Goal: Information Seeking & Learning: Learn about a topic

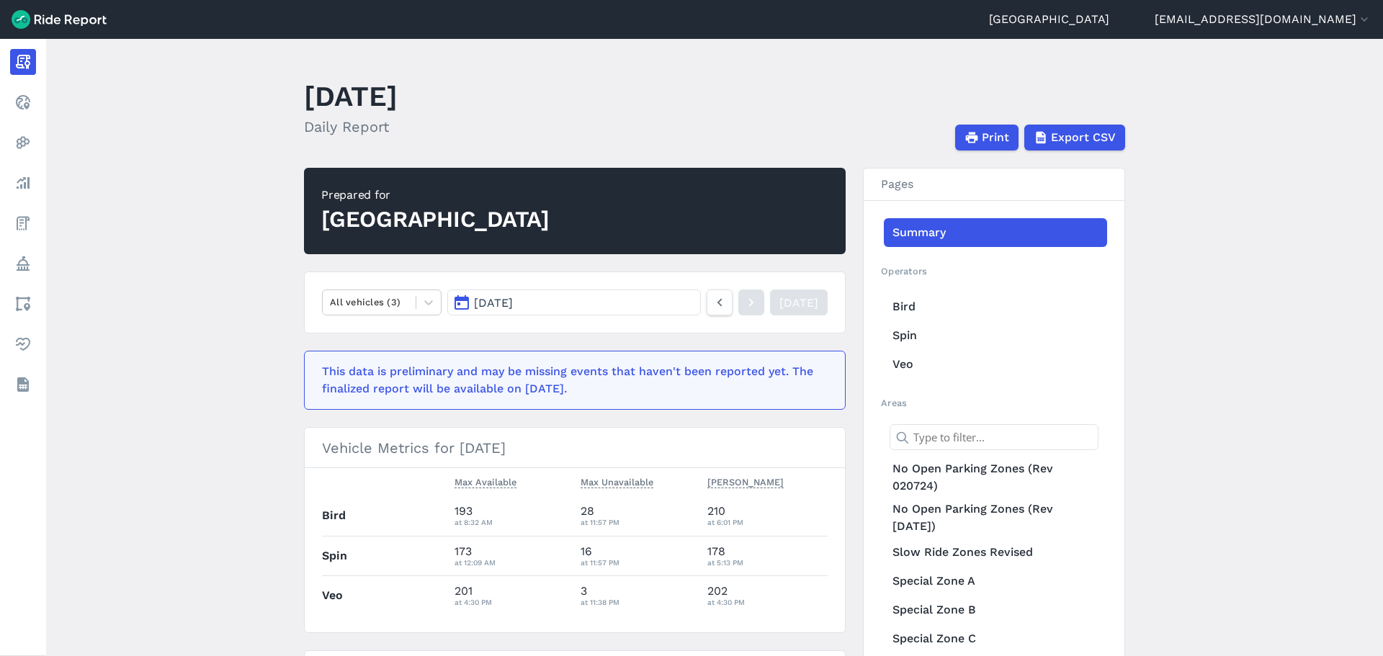
click at [151, 248] on main "September 2, 2025 Daily Report Print Export CSV Prepared for Gainesville All ve…" at bounding box center [714, 347] width 1337 height 617
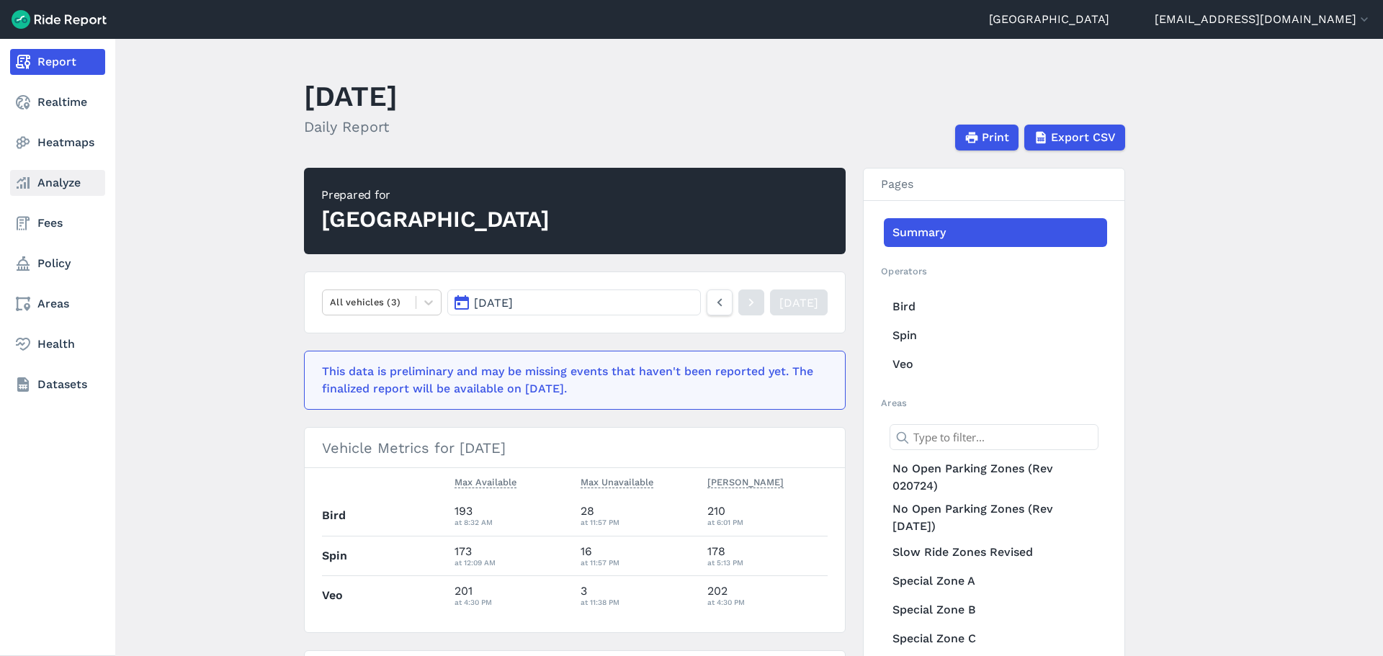
click at [57, 191] on link "Analyze" at bounding box center [57, 183] width 95 height 26
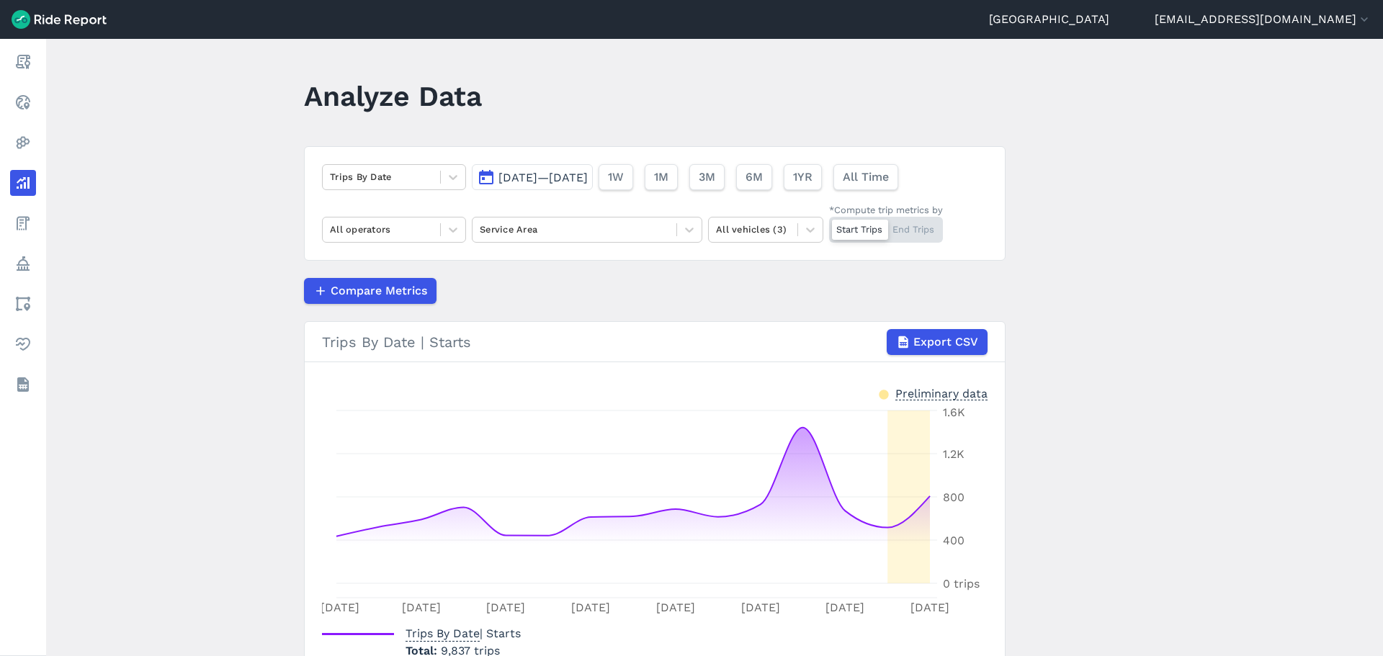
click at [536, 192] on div "Trips By Date [DATE]—[DATE] 1W 1M 3M 6M 1YR All Time All operators Service Area…" at bounding box center [655, 203] width 702 height 115
click at [539, 187] on button "[DATE]—[DATE]" at bounding box center [532, 177] width 121 height 26
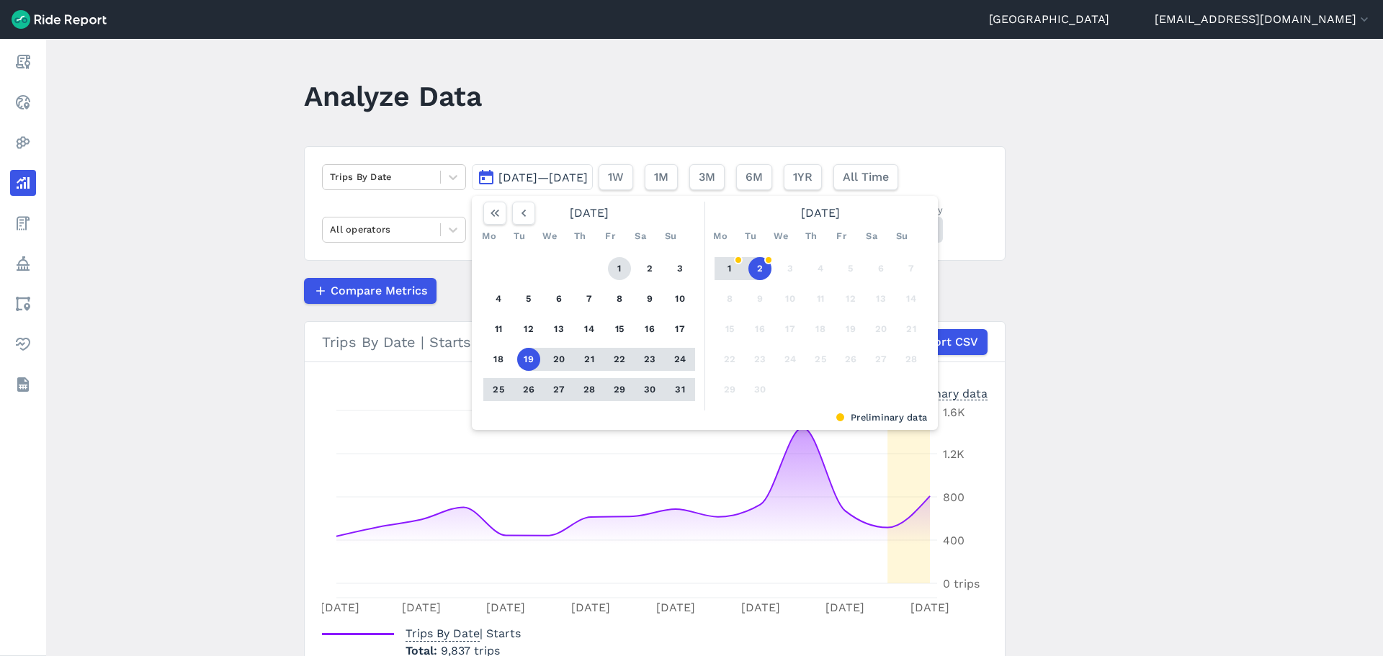
click at [621, 268] on button "1" at bounding box center [619, 268] width 23 height 23
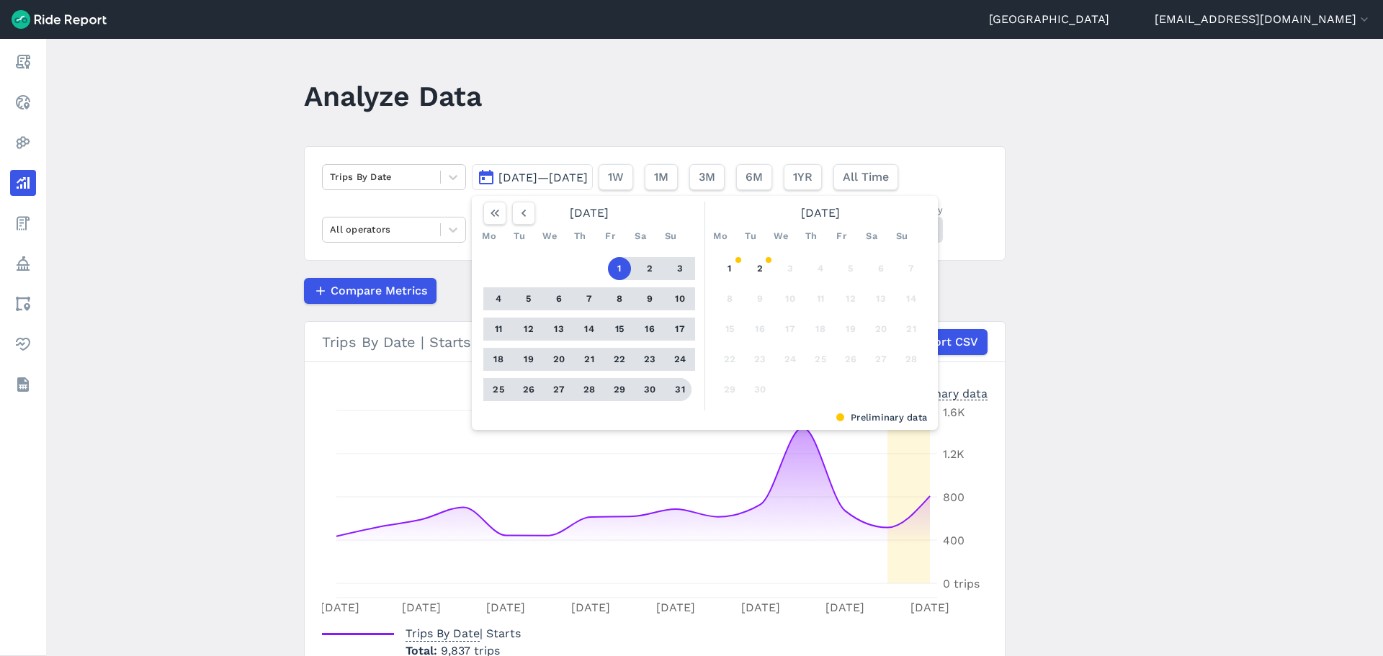
click at [676, 385] on button "31" at bounding box center [679, 389] width 23 height 23
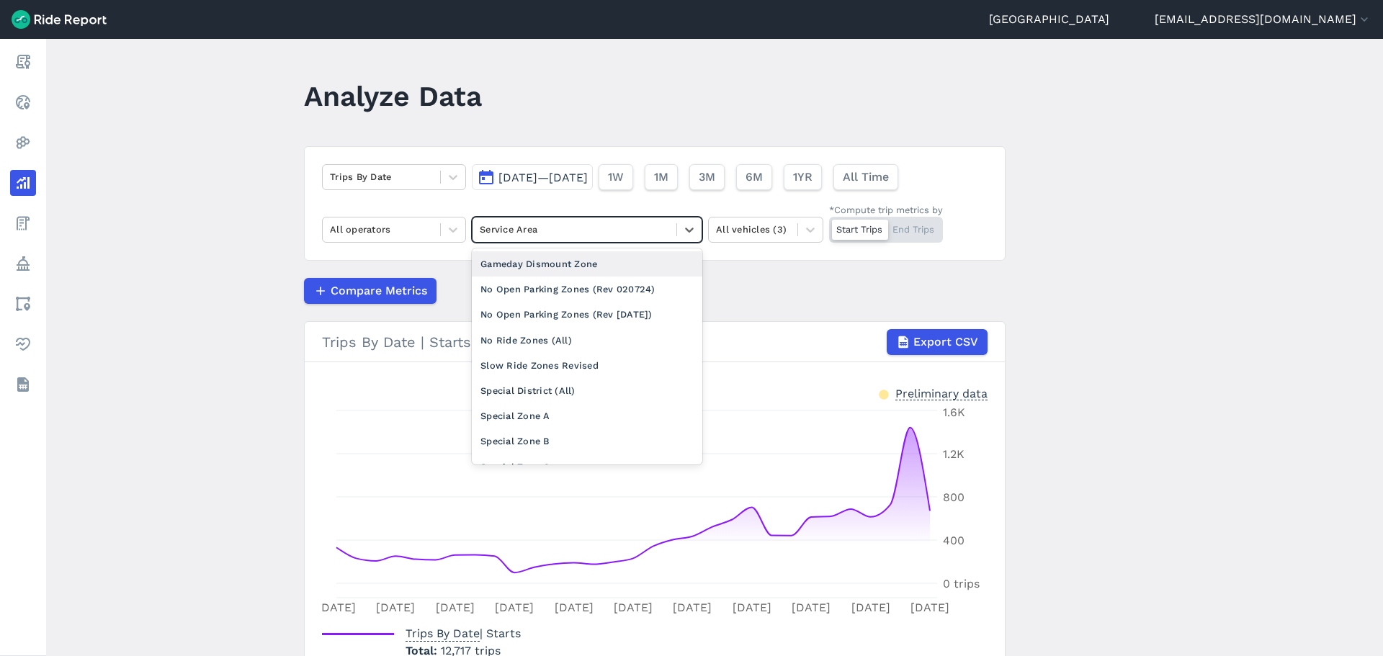
click at [522, 229] on div at bounding box center [574, 229] width 189 height 17
click at [501, 424] on div "Special Zone A" at bounding box center [587, 415] width 231 height 25
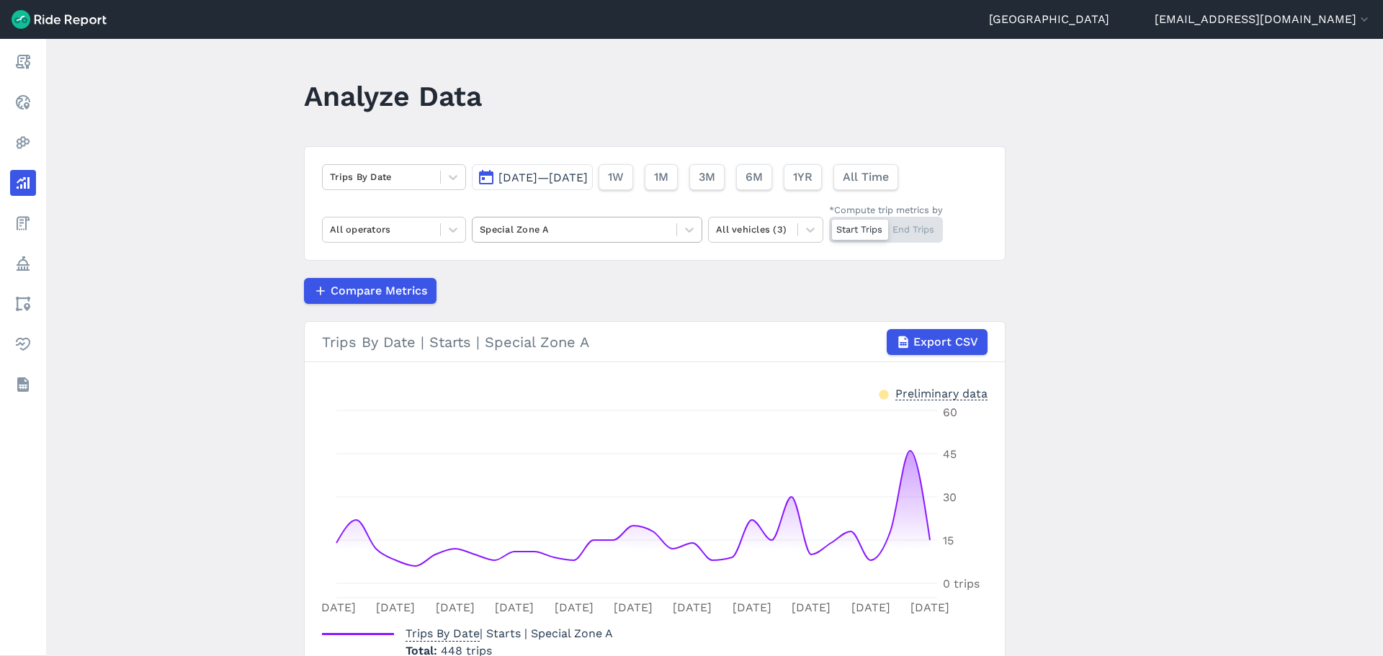
click at [609, 230] on div at bounding box center [574, 229] width 189 height 17
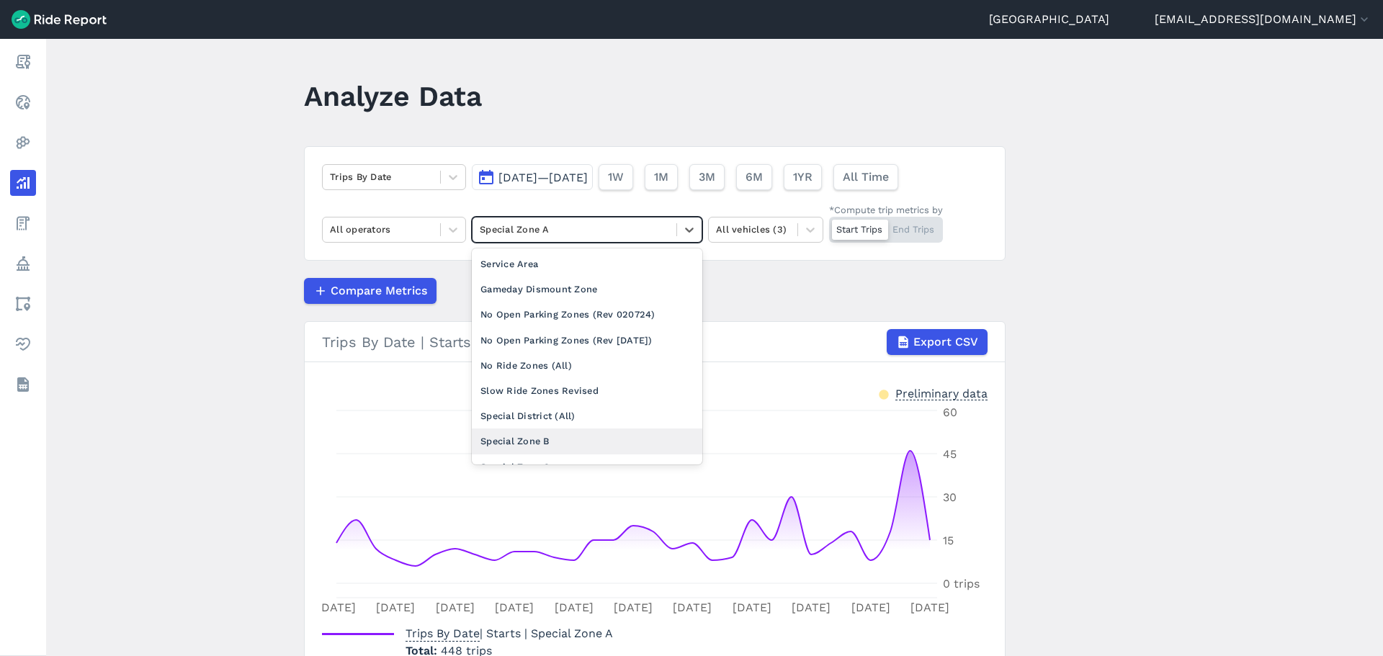
click at [519, 439] on div "Special Zone B" at bounding box center [587, 441] width 231 height 25
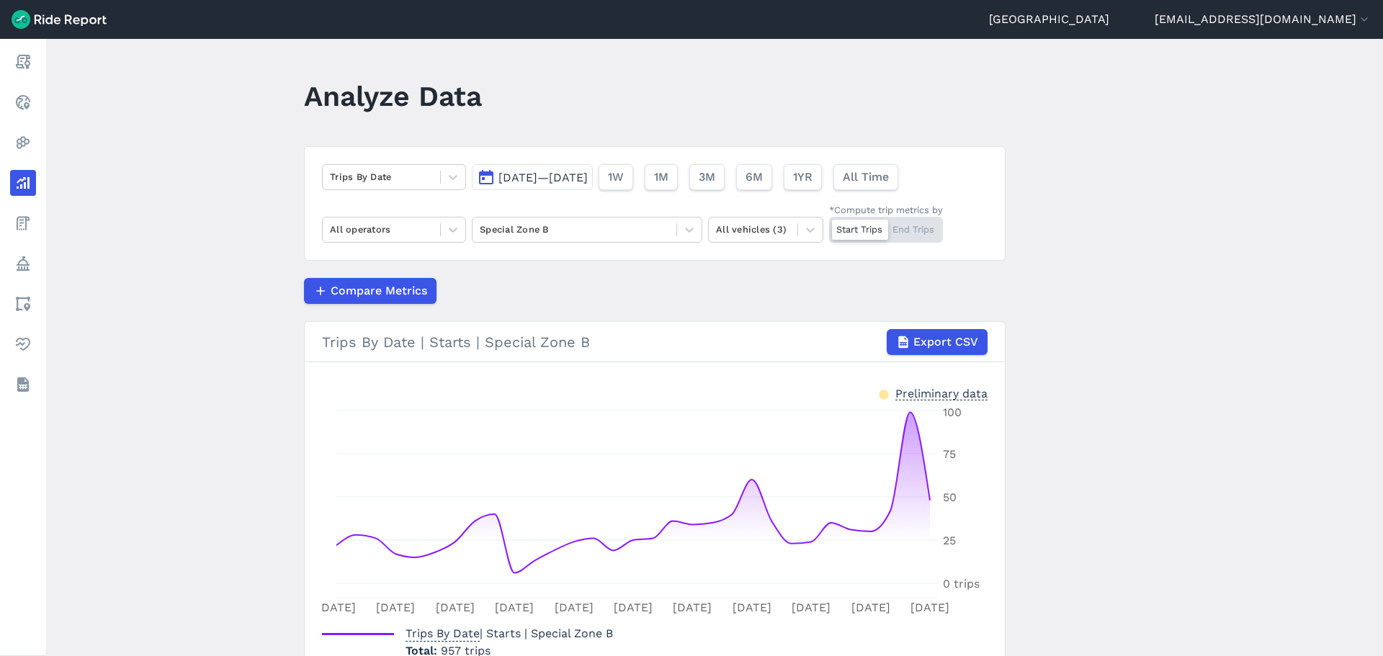
click at [569, 210] on div "Trips By Date Aug 1, 2025—Aug 31, 2025 1W 1M 3M 6M 1YR All Time All operators S…" at bounding box center [655, 203] width 702 height 115
click at [562, 221] on div at bounding box center [574, 229] width 189 height 17
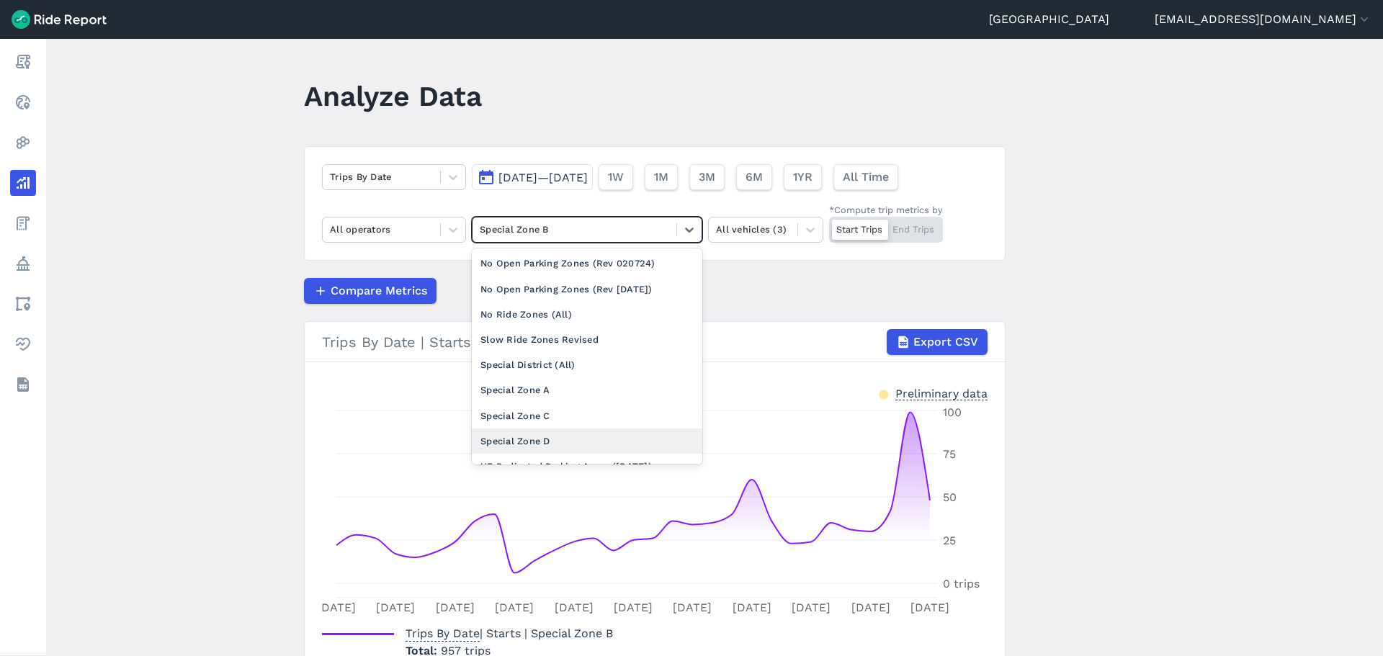
scroll to position [72, 0]
click at [520, 395] on div "Special Zone C" at bounding box center [587, 395] width 231 height 25
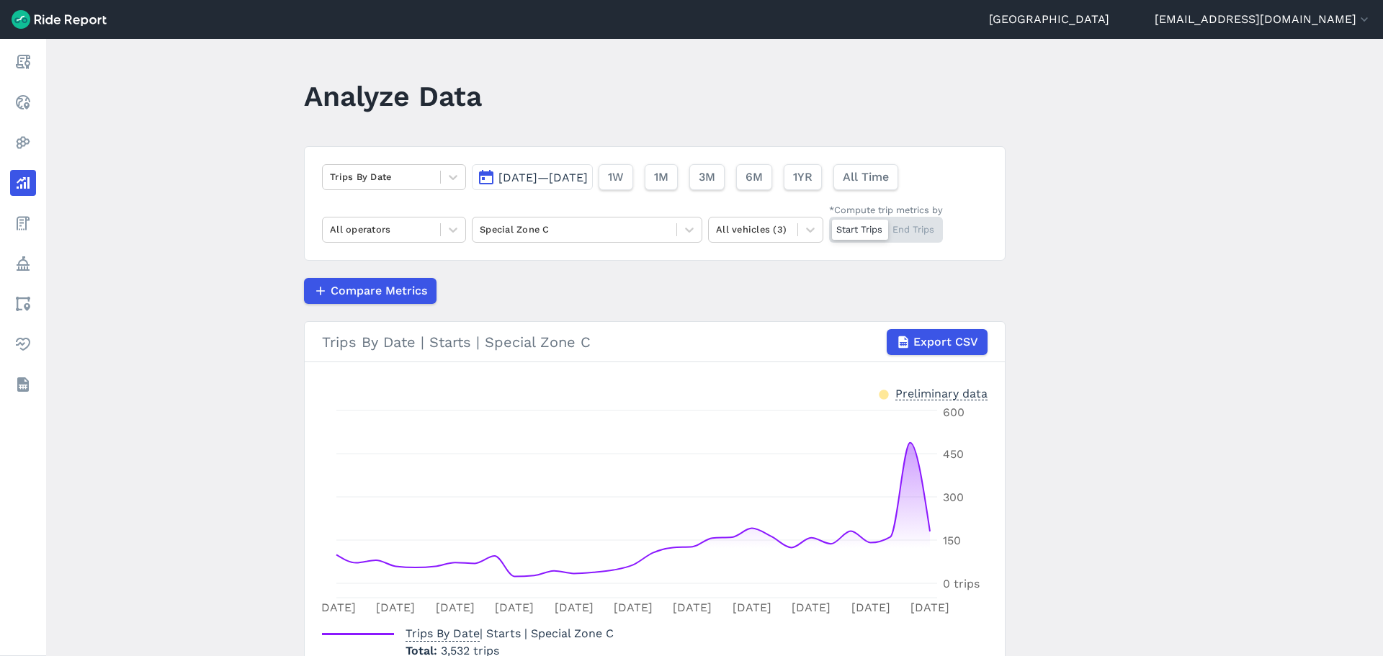
click at [568, 216] on div "Trips By Date Aug 1, 2025—Aug 31, 2025 1W 1M 3M 6M 1YR All Time All operators S…" at bounding box center [655, 203] width 702 height 115
click at [566, 218] on div "Special Zone C" at bounding box center [575, 229] width 204 height 22
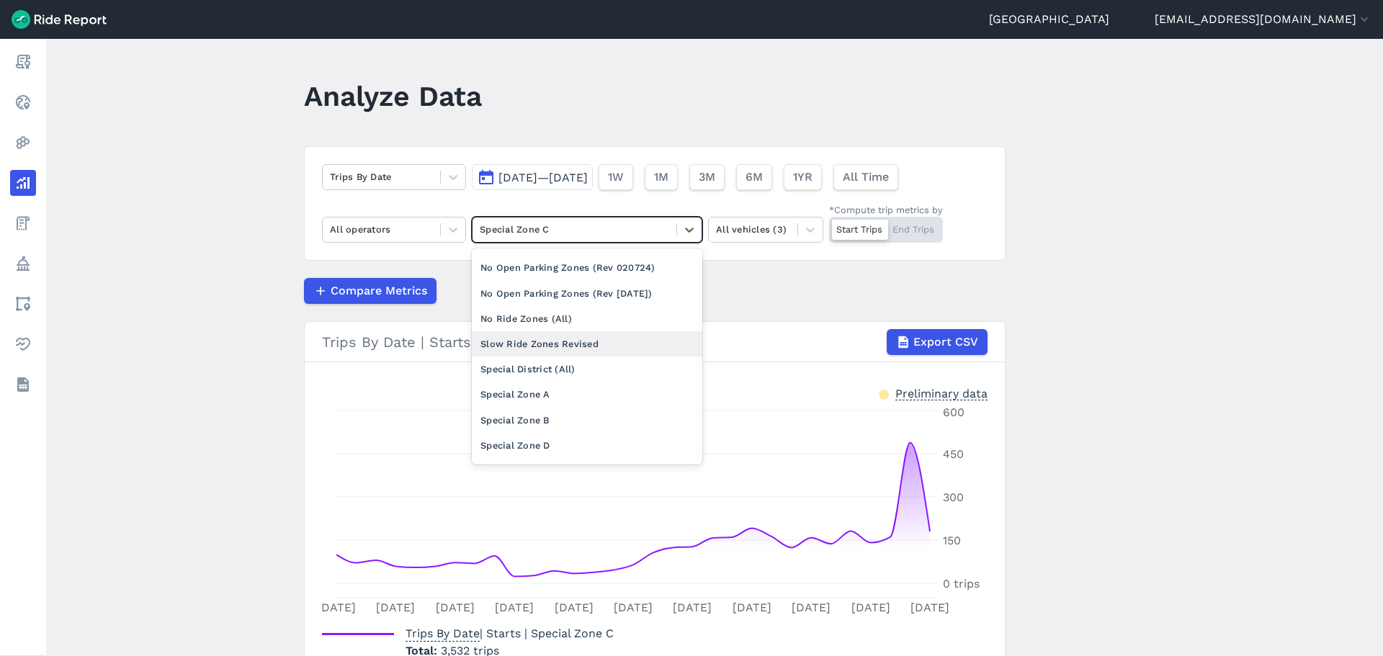
scroll to position [72, 0]
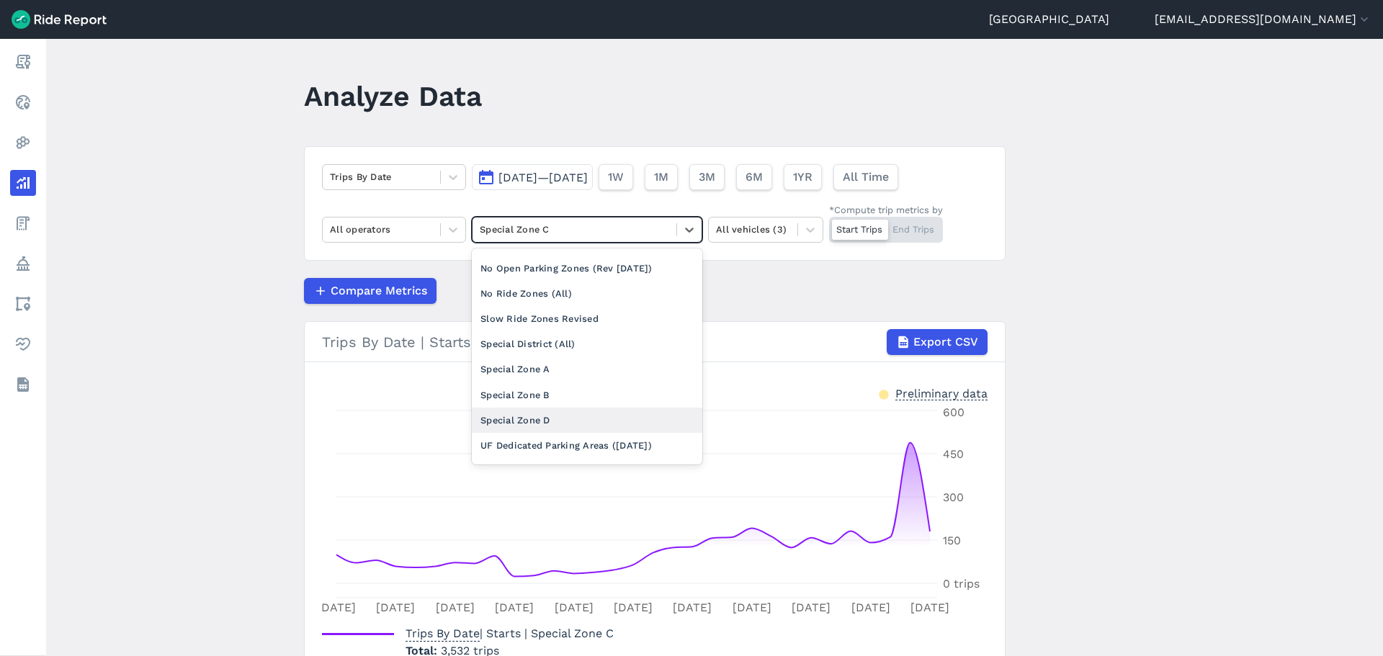
click at [524, 415] on div "Special Zone D" at bounding box center [587, 420] width 231 height 25
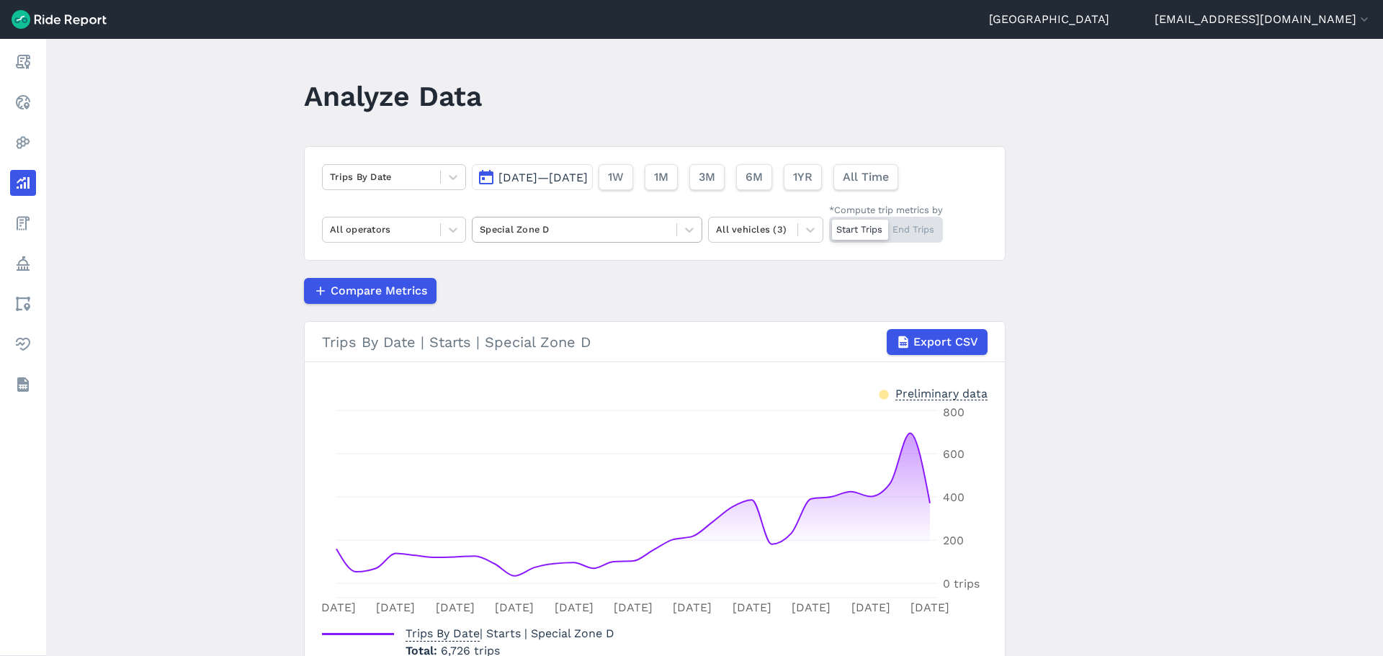
click at [522, 225] on div at bounding box center [574, 229] width 189 height 17
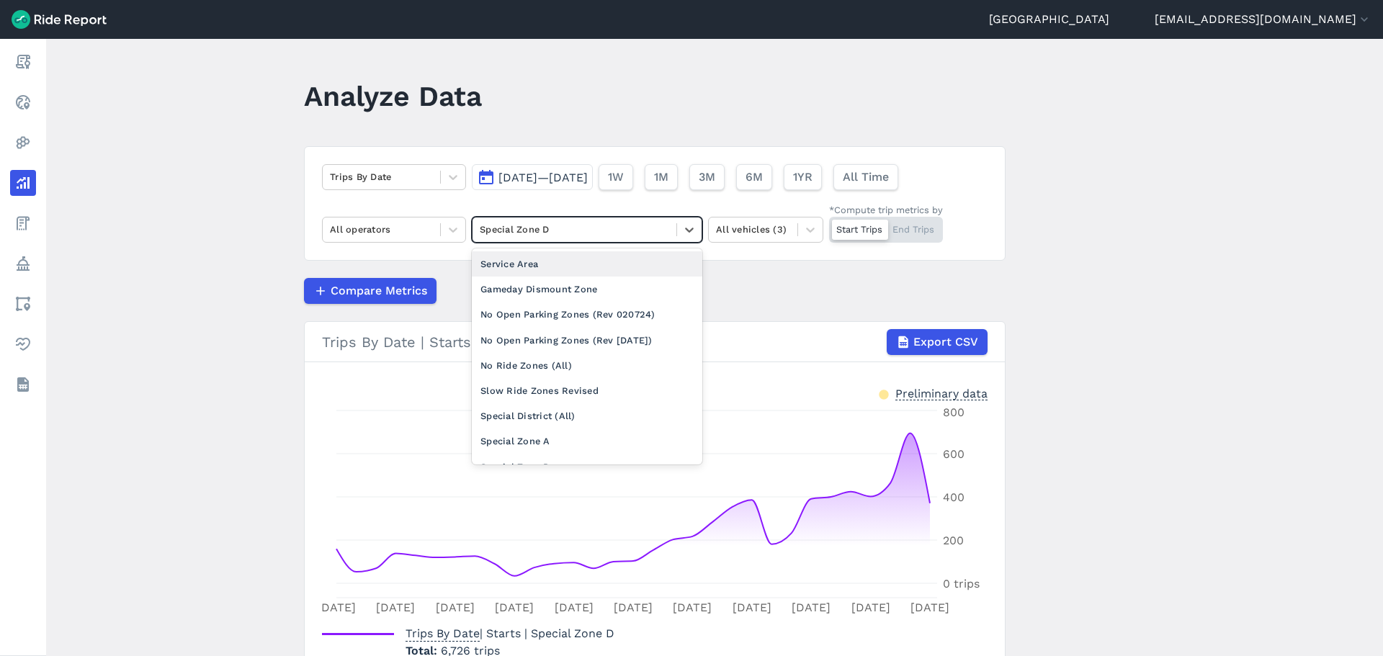
click at [510, 267] on div "Service Area" at bounding box center [587, 263] width 231 height 25
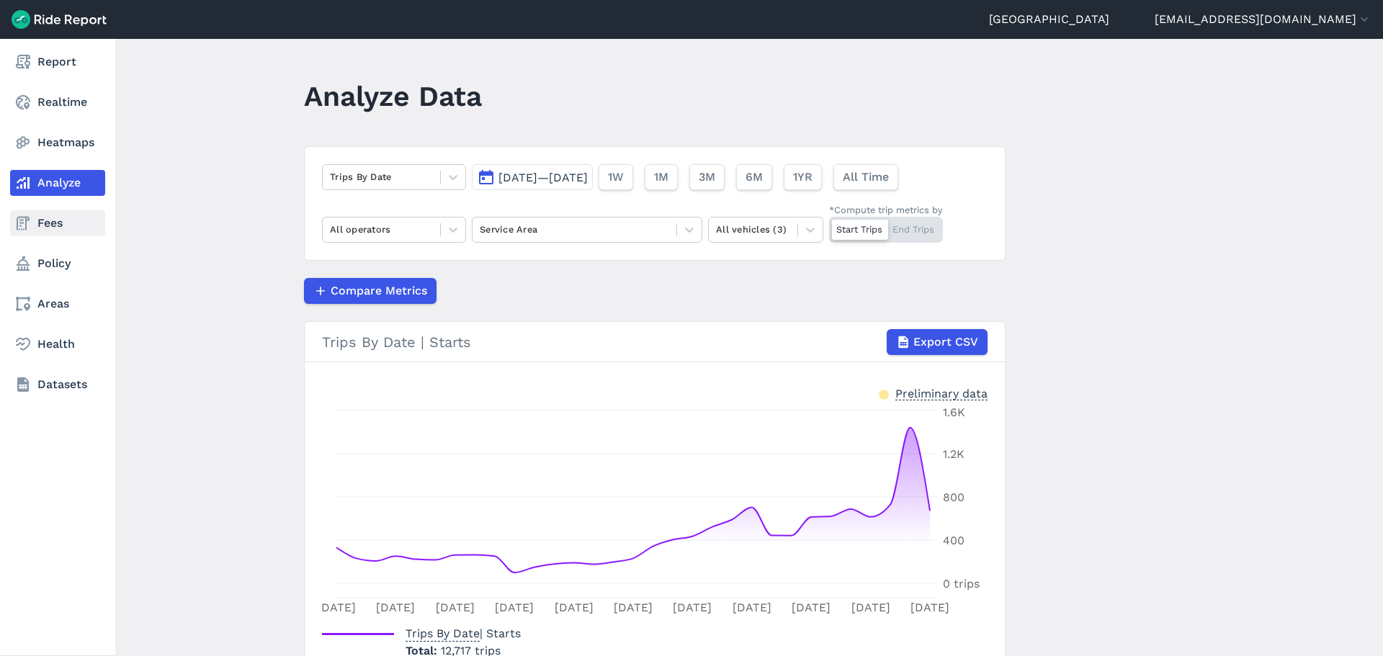
click at [64, 229] on link "Fees" at bounding box center [57, 223] width 95 height 26
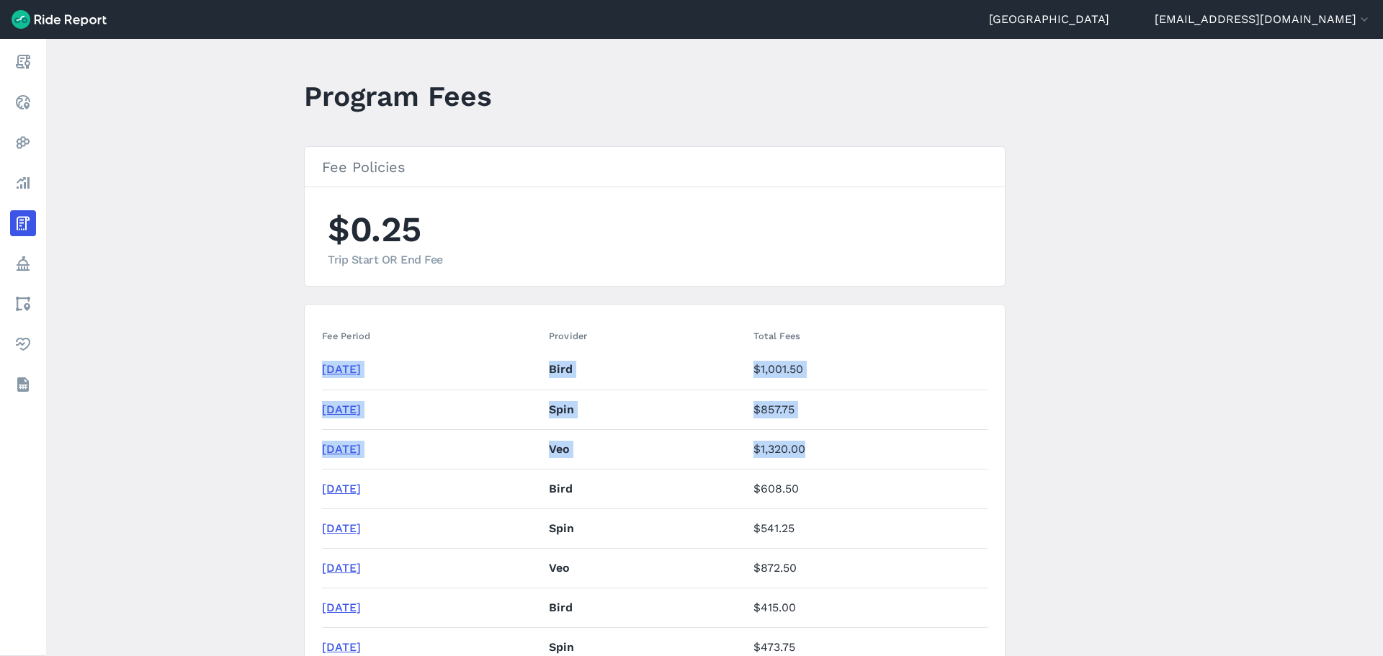
drag, startPoint x: 880, startPoint y: 452, endPoint x: 321, endPoint y: 370, distance: 564.2
copy tbody "August 2025 Bird $1,001.50 August 2025 Spin $857.75 August 2025 Veo $1,320.00"
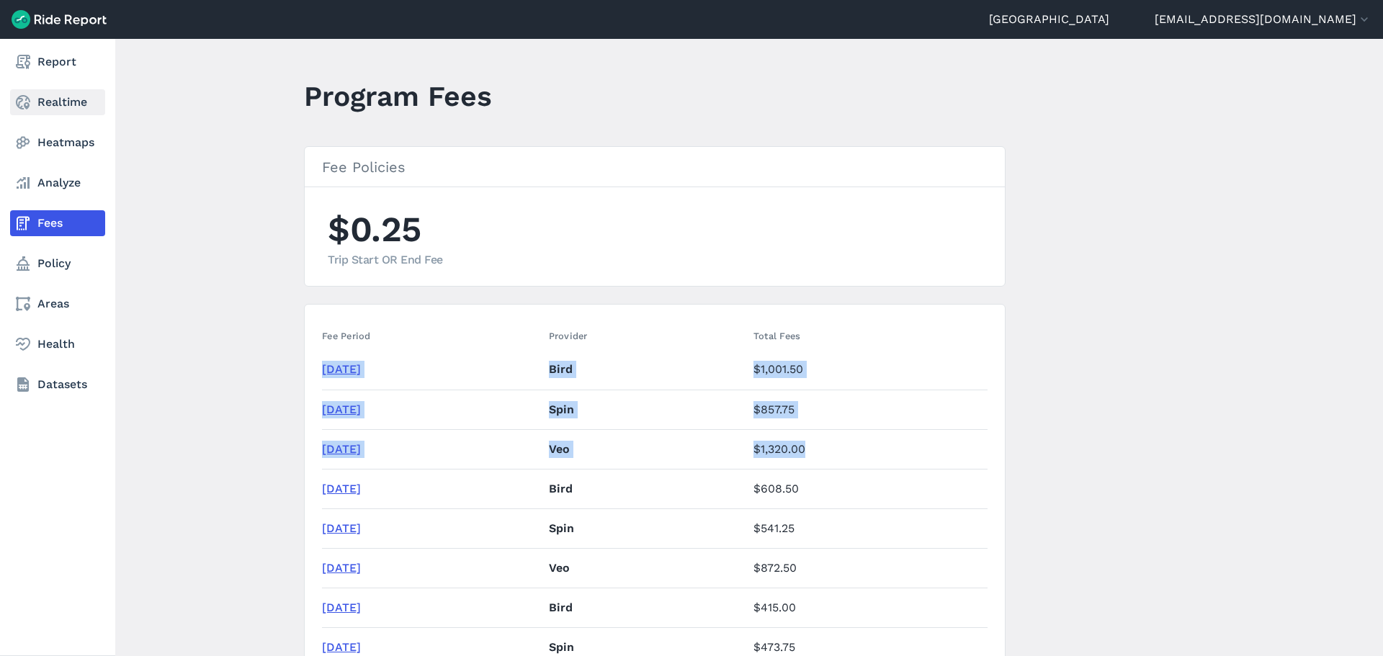
drag, startPoint x: 21, startPoint y: 96, endPoint x: 29, endPoint y: 96, distance: 7.9
click at [21, 96] on use at bounding box center [23, 102] width 14 height 14
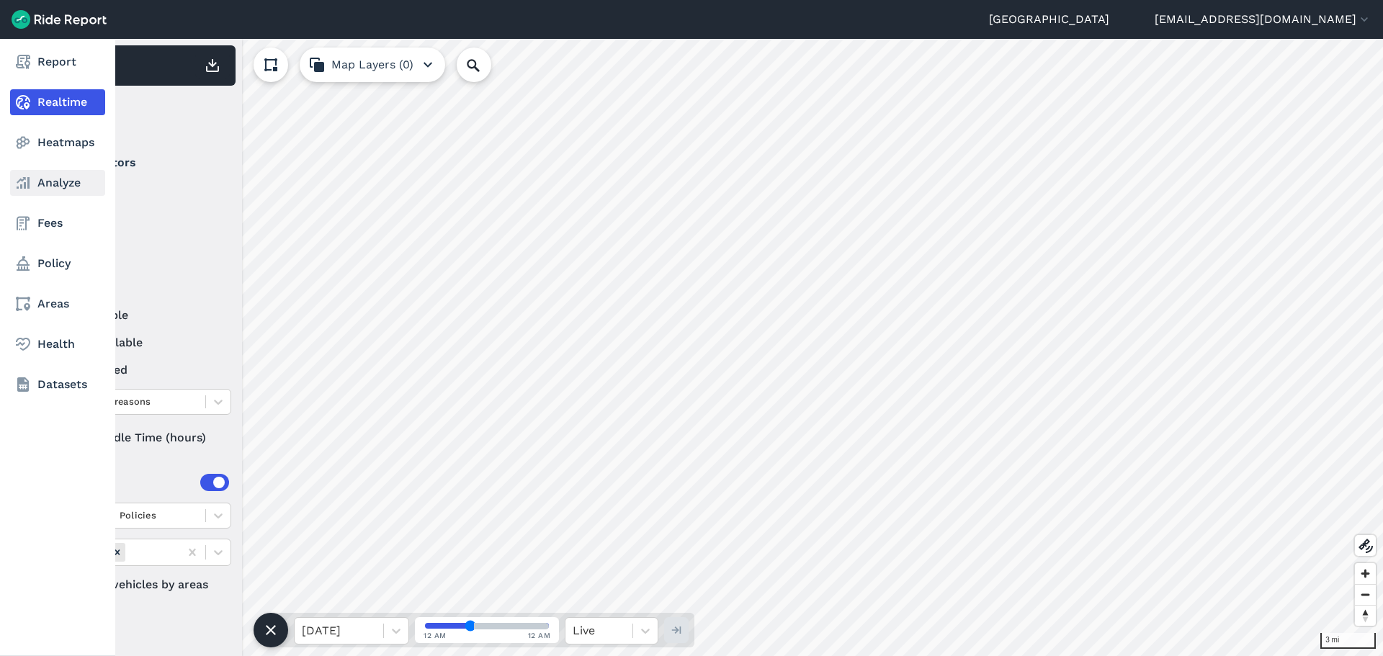
click at [47, 190] on link "Analyze" at bounding box center [57, 183] width 95 height 26
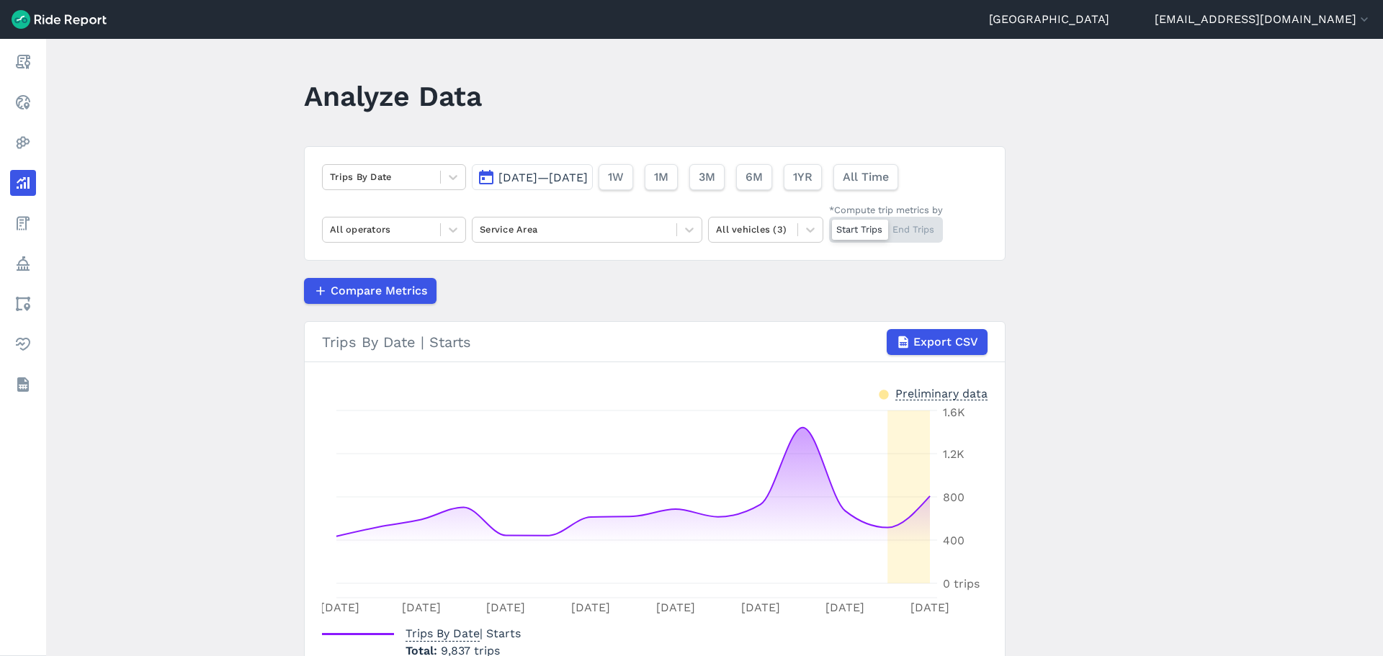
click at [524, 179] on span "[DATE]—[DATE]" at bounding box center [542, 178] width 89 height 14
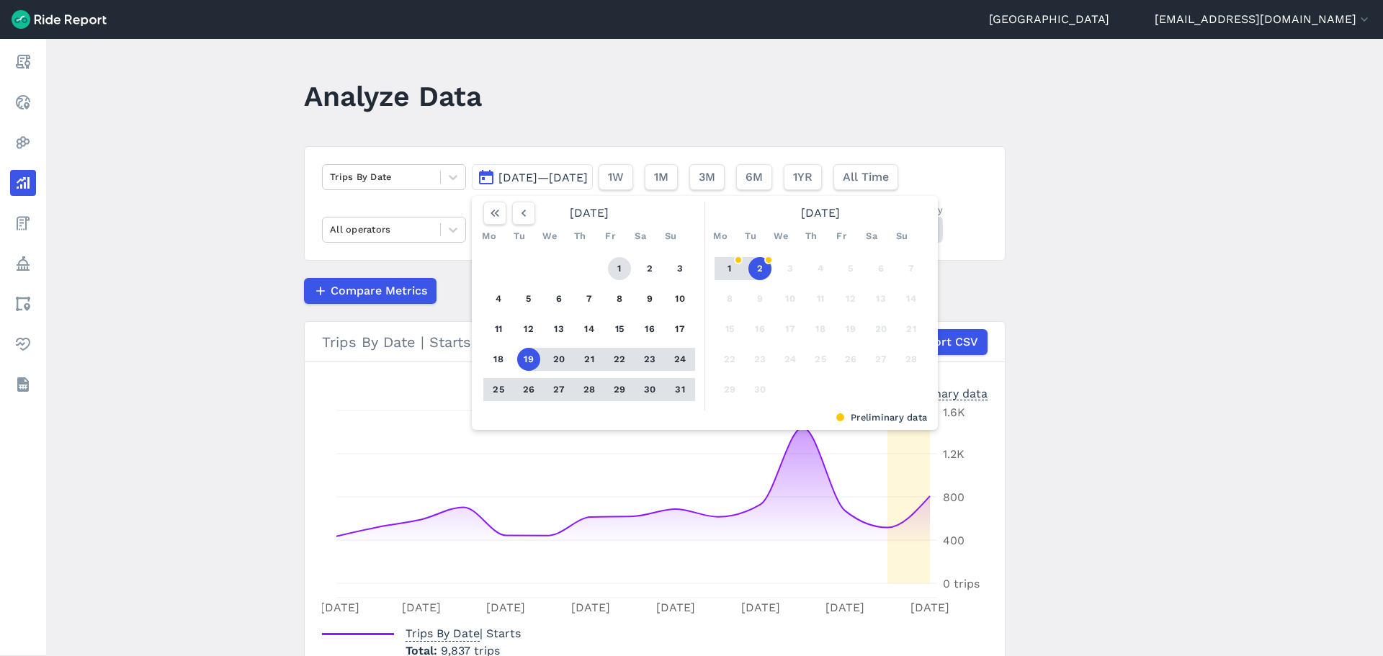
click at [614, 264] on button "1" at bounding box center [619, 268] width 23 height 23
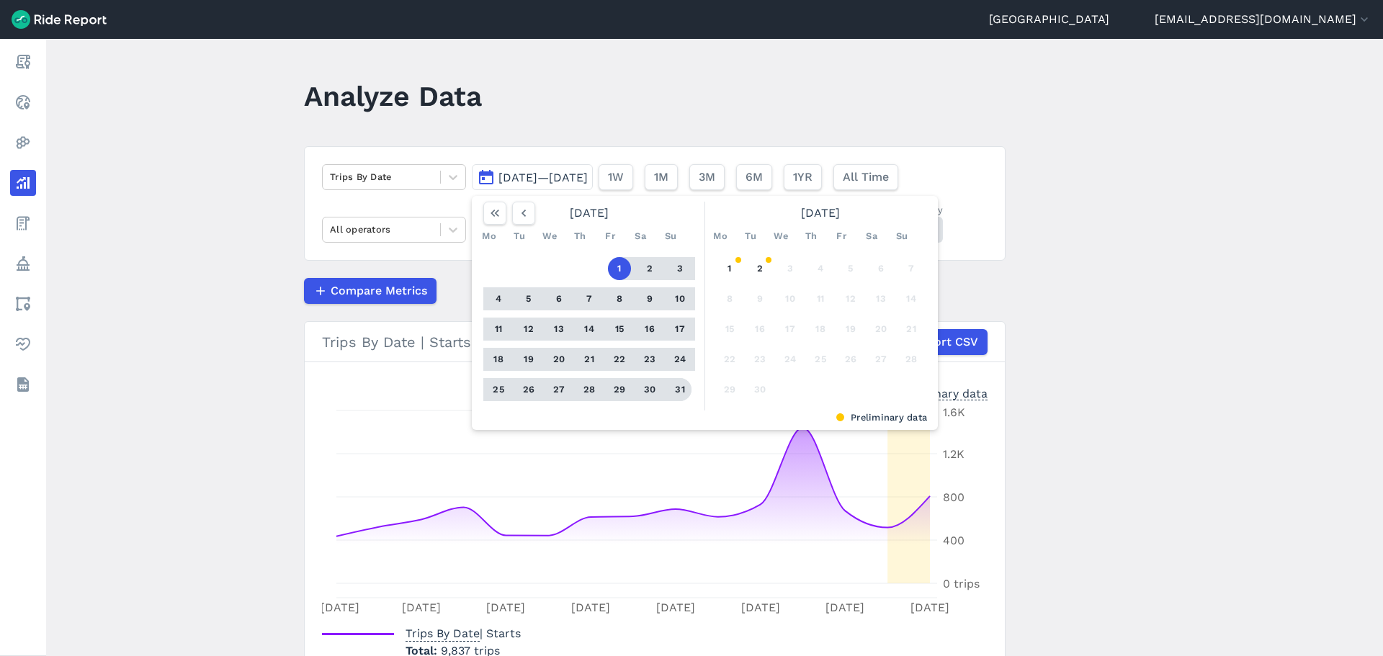
click at [676, 391] on button "31" at bounding box center [679, 389] width 23 height 23
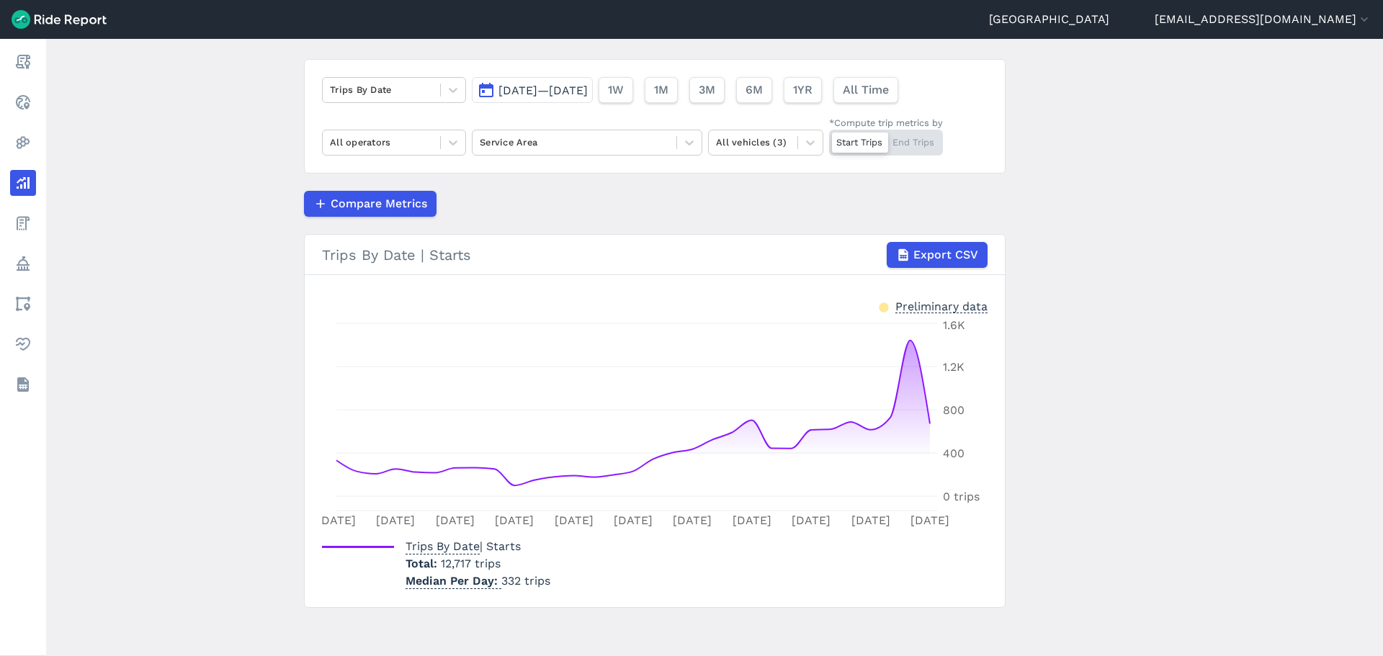
scroll to position [91, 0]
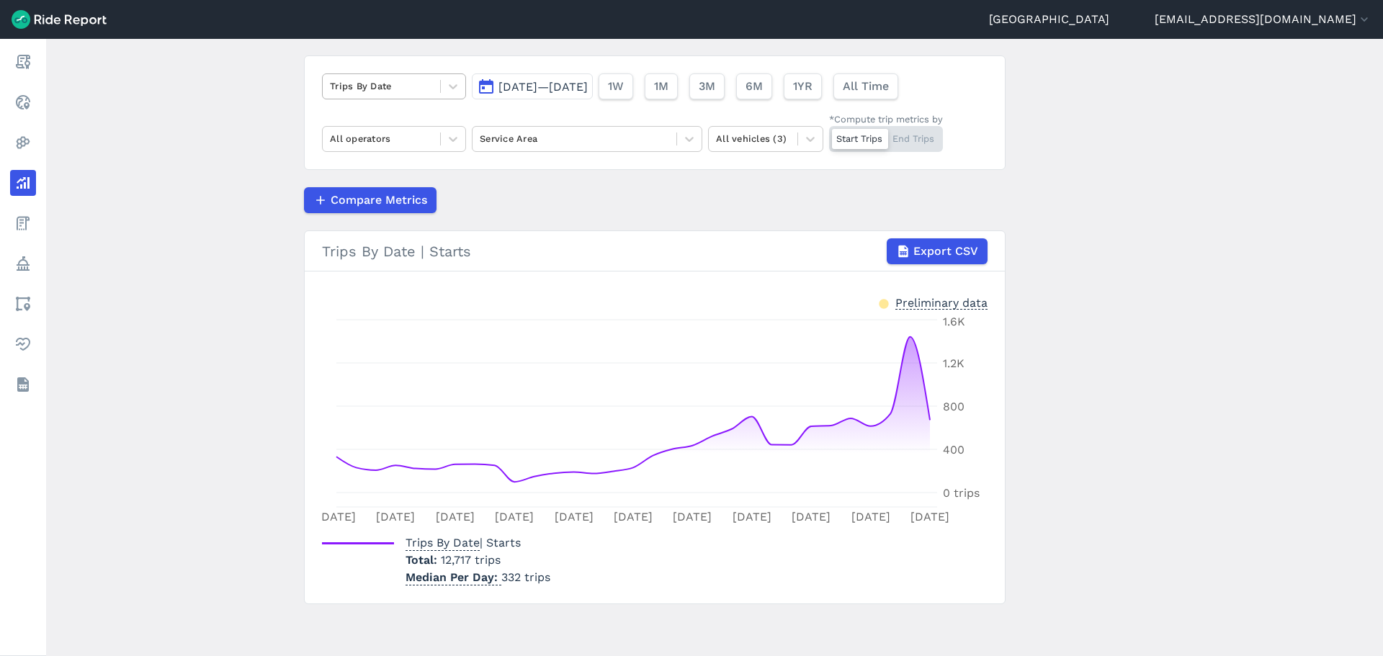
click at [419, 82] on div at bounding box center [381, 86] width 103 height 17
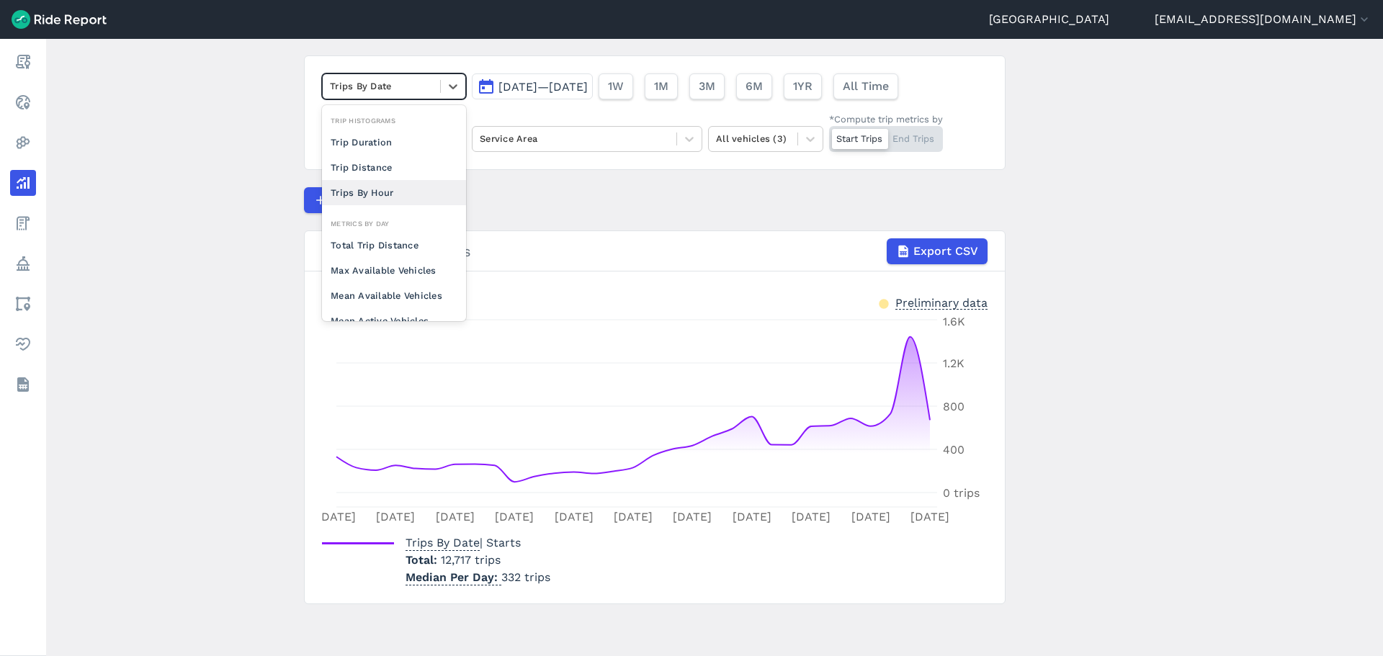
click at [384, 197] on div "Trips By Hour" at bounding box center [394, 192] width 144 height 25
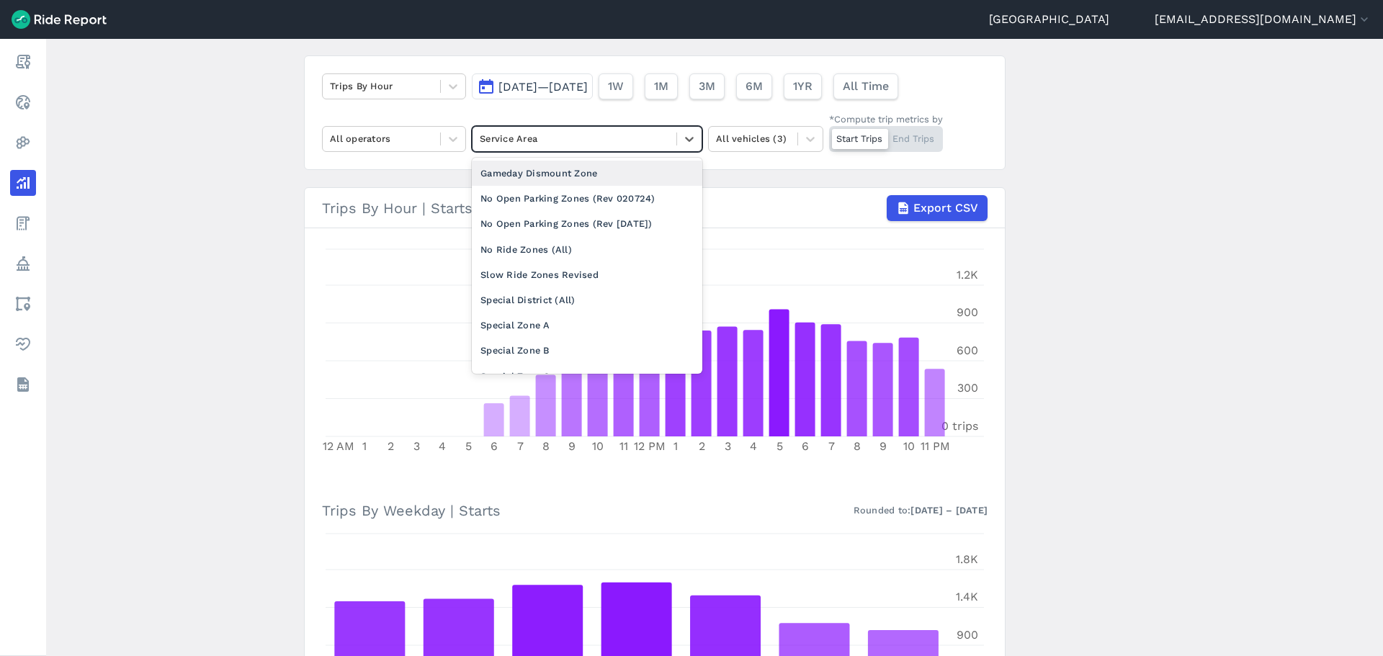
click at [504, 138] on div at bounding box center [574, 138] width 189 height 17
click at [509, 321] on div "Special Zone A" at bounding box center [587, 325] width 231 height 25
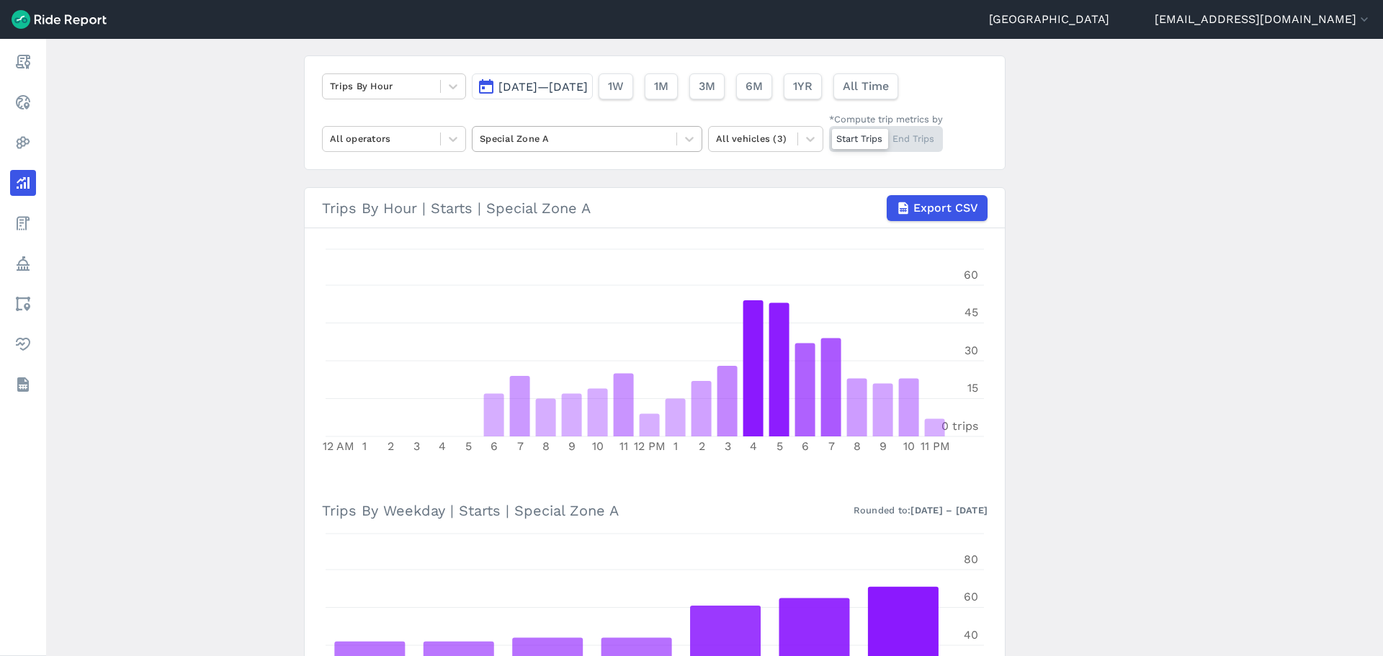
click at [548, 135] on div at bounding box center [574, 138] width 189 height 17
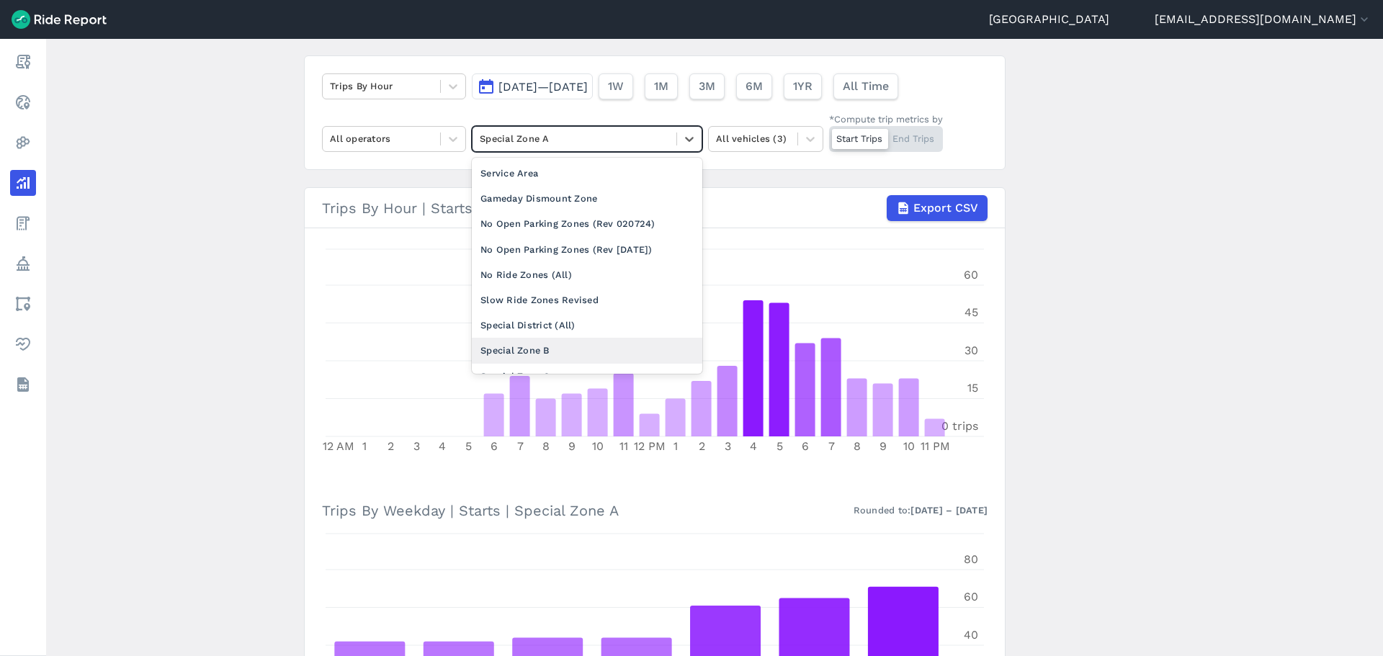
click at [530, 351] on div "Special Zone B" at bounding box center [587, 350] width 231 height 25
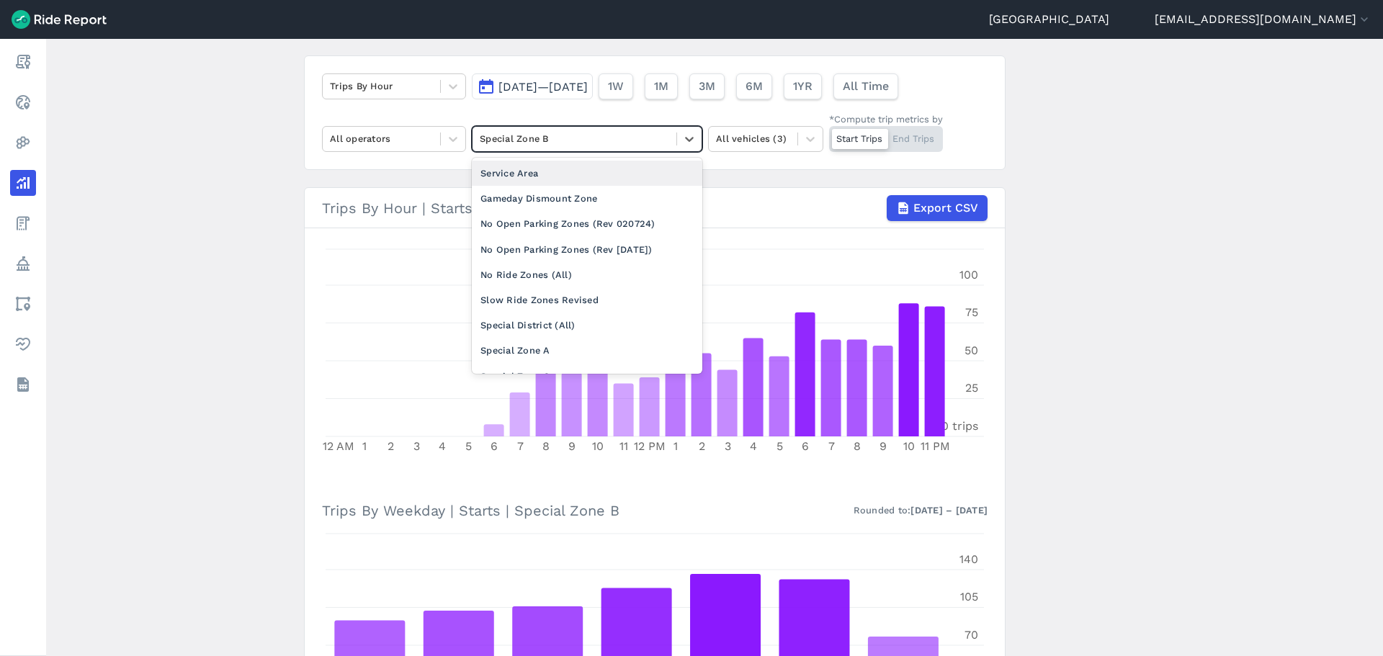
click at [557, 148] on div "Special Zone B" at bounding box center [575, 139] width 204 height 22
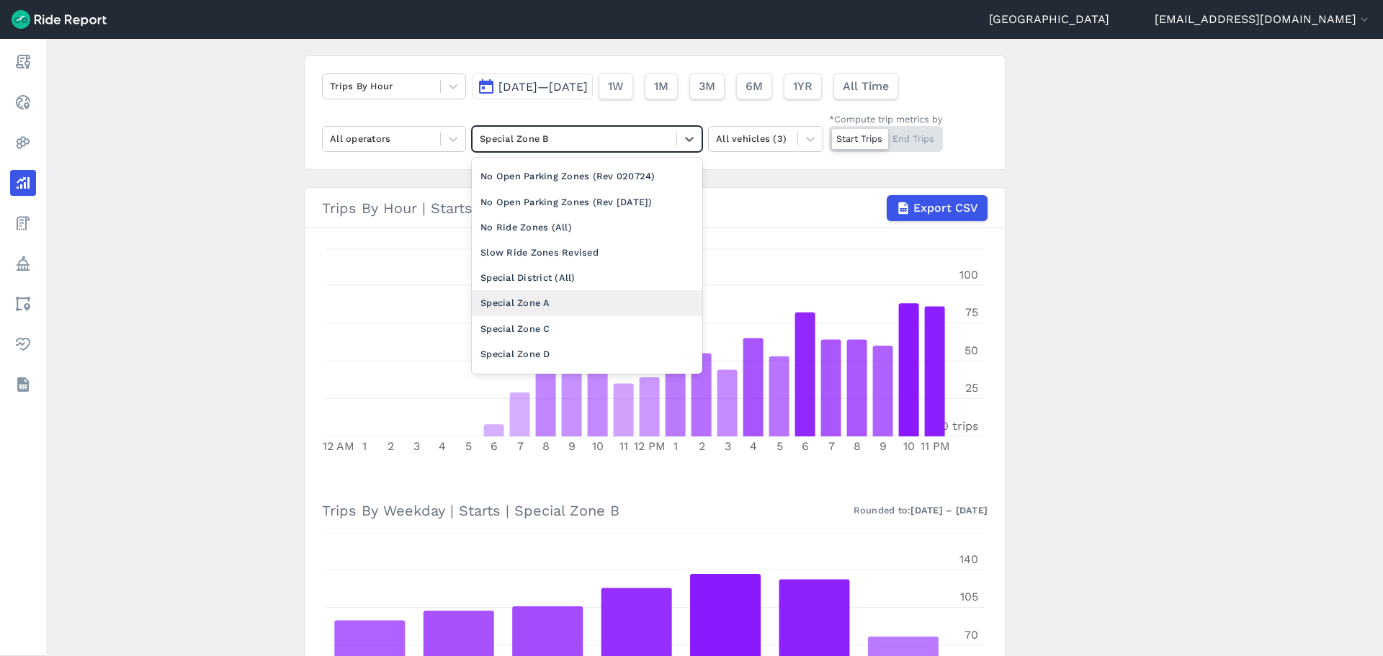
scroll to position [72, 0]
click at [524, 301] on div "Special Zone C" at bounding box center [587, 304] width 231 height 25
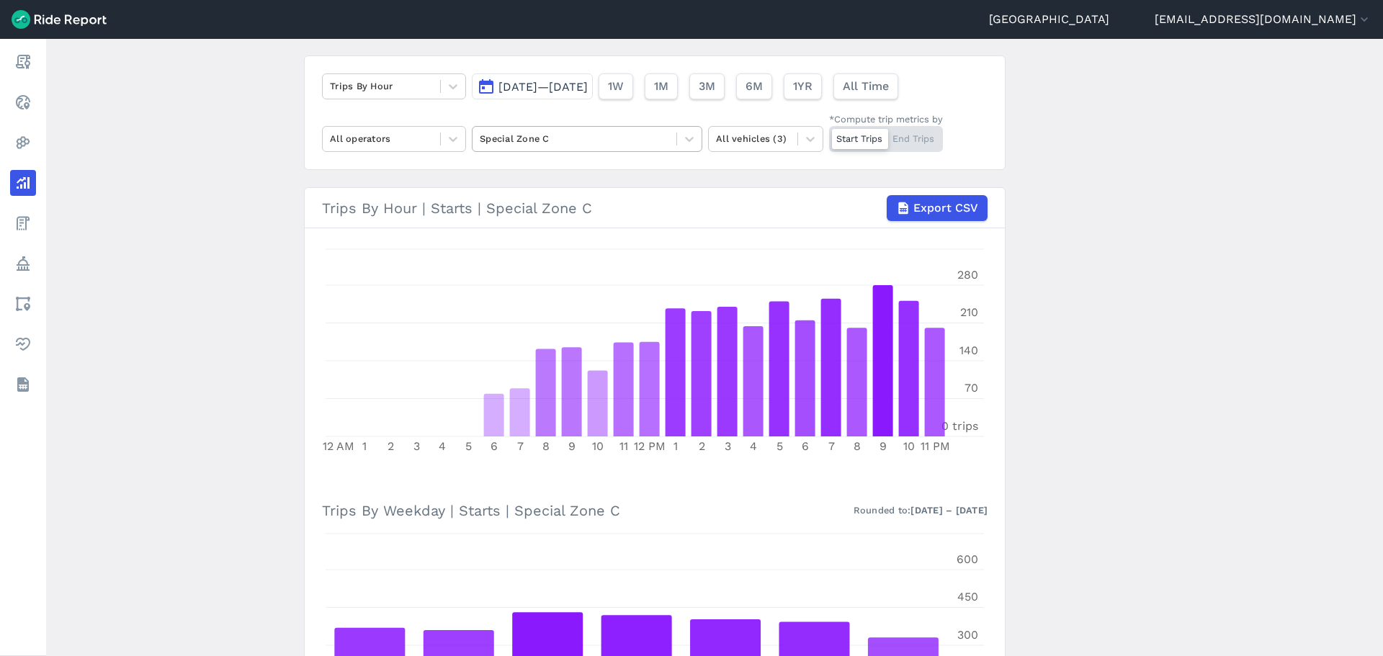
click at [495, 128] on div "Special Zone C" at bounding box center [575, 139] width 204 height 22
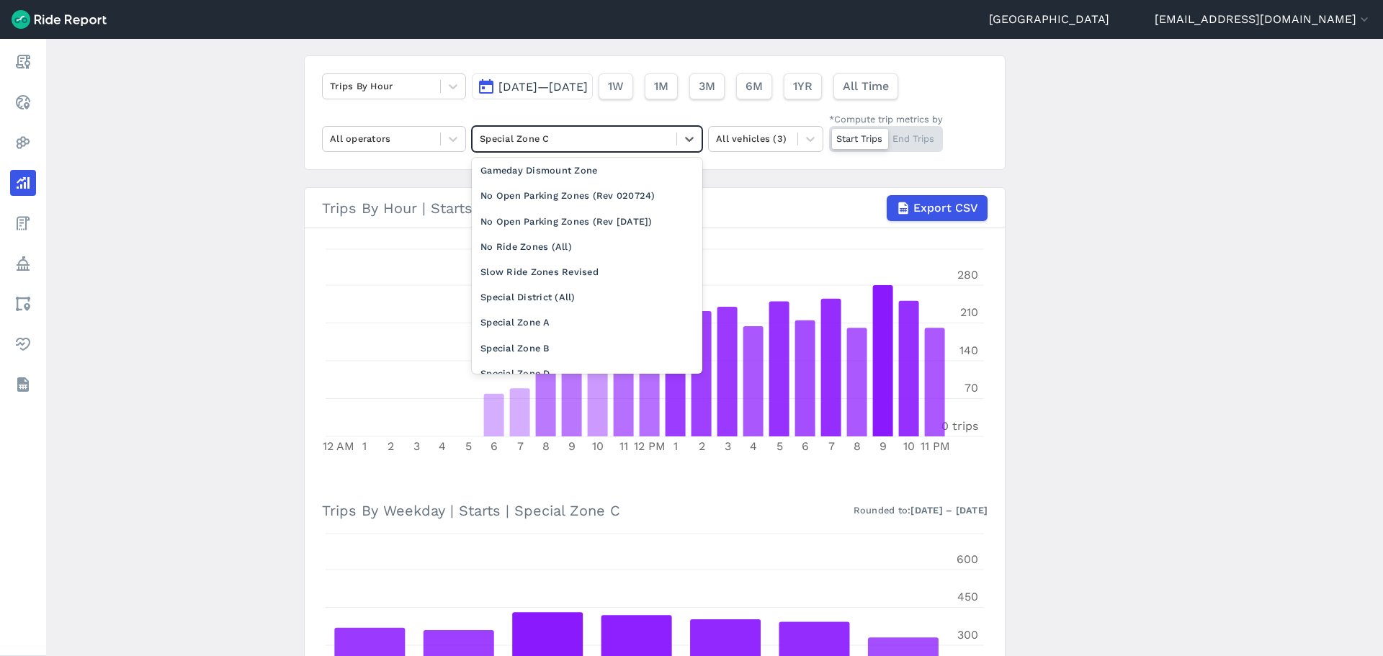
scroll to position [133, 0]
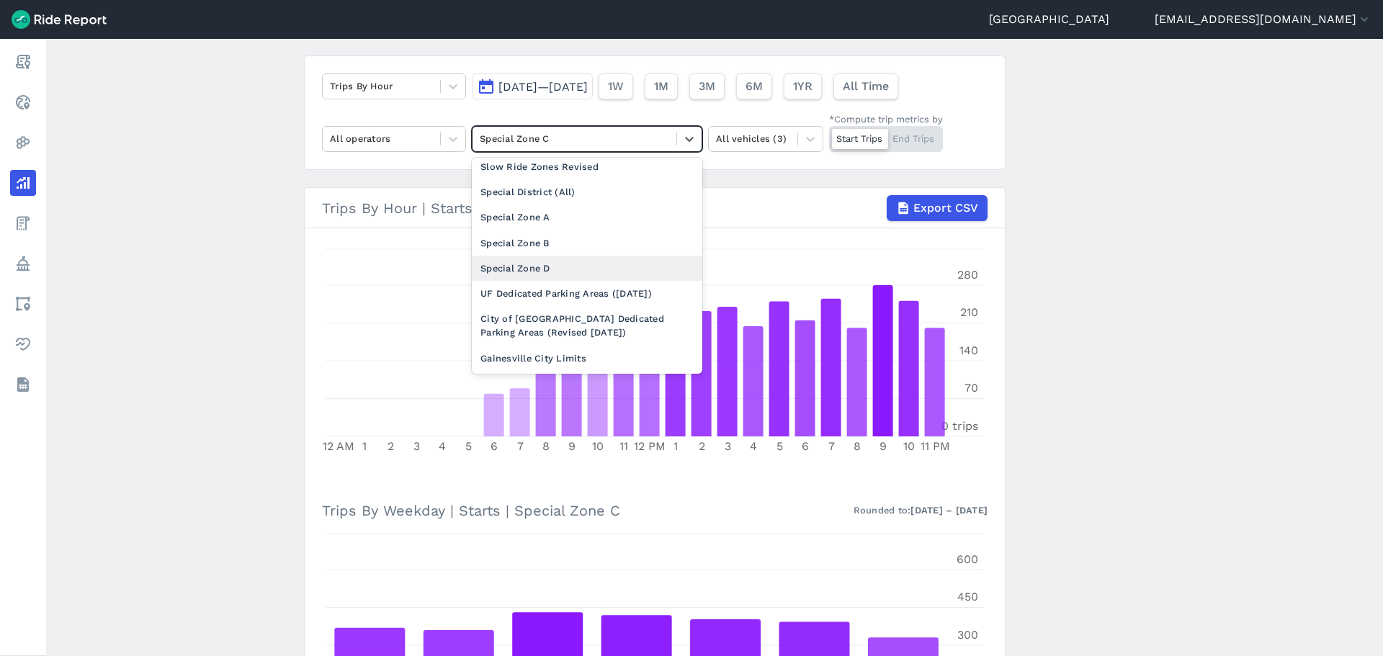
click at [530, 267] on div "Special Zone D" at bounding box center [587, 268] width 231 height 25
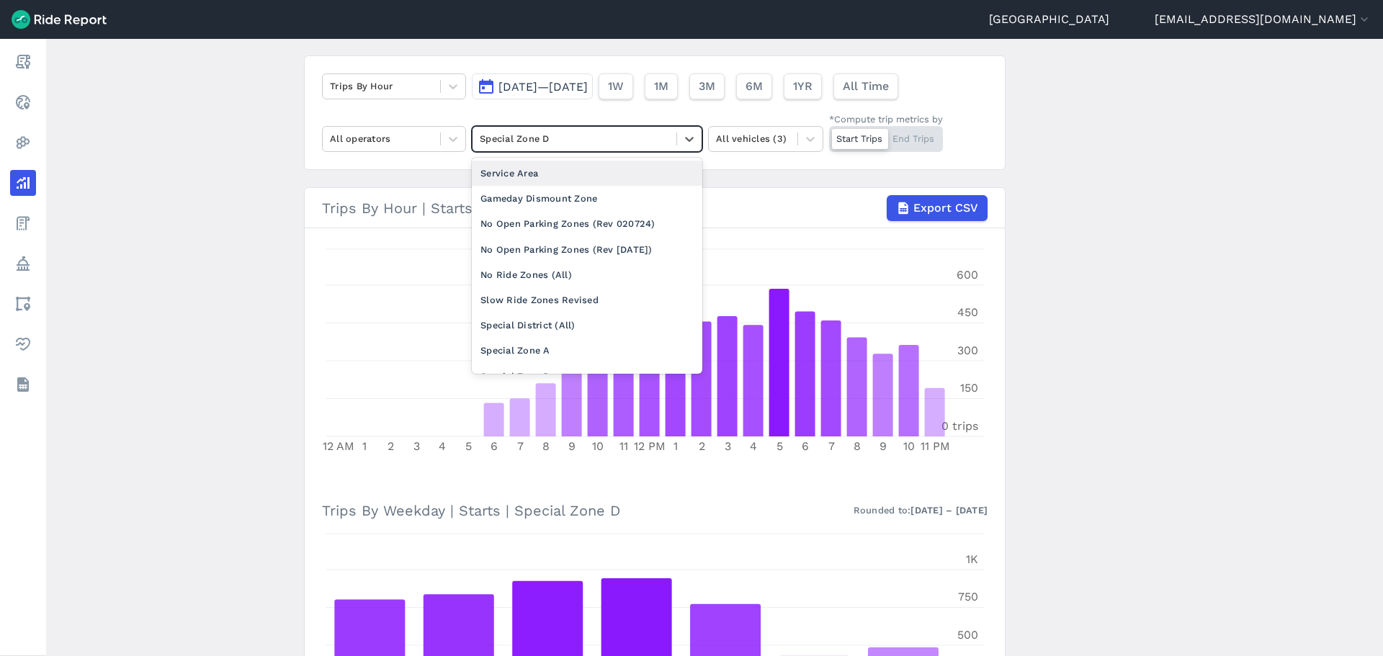
click at [493, 128] on div "Special Zone D" at bounding box center [575, 139] width 204 height 22
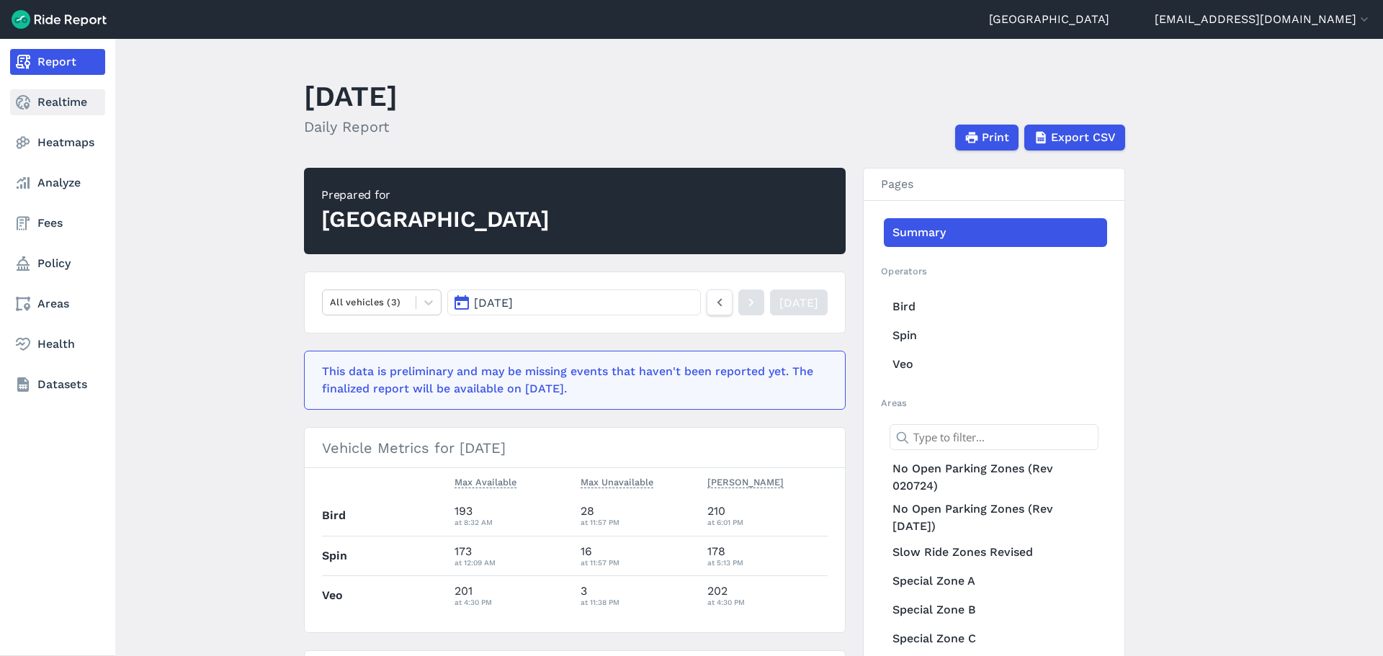
click at [32, 100] on link "Realtime" at bounding box center [57, 102] width 95 height 26
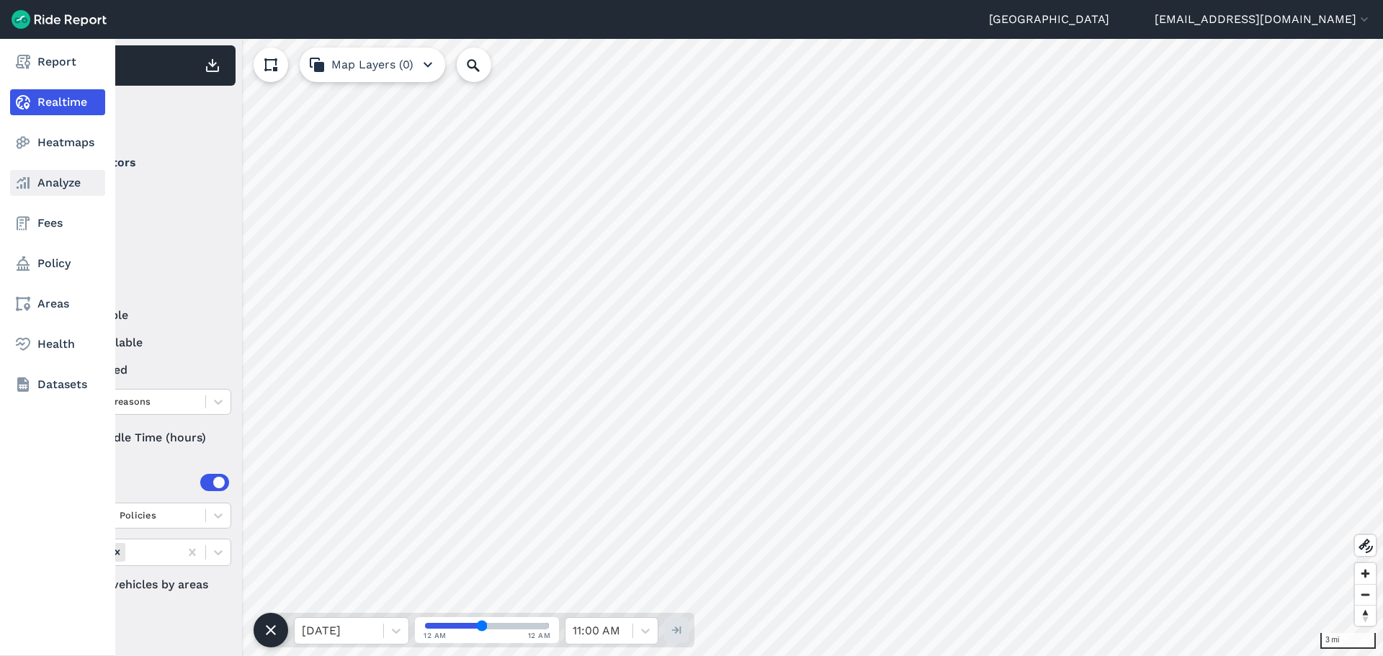
click at [37, 175] on link "Analyze" at bounding box center [57, 183] width 95 height 26
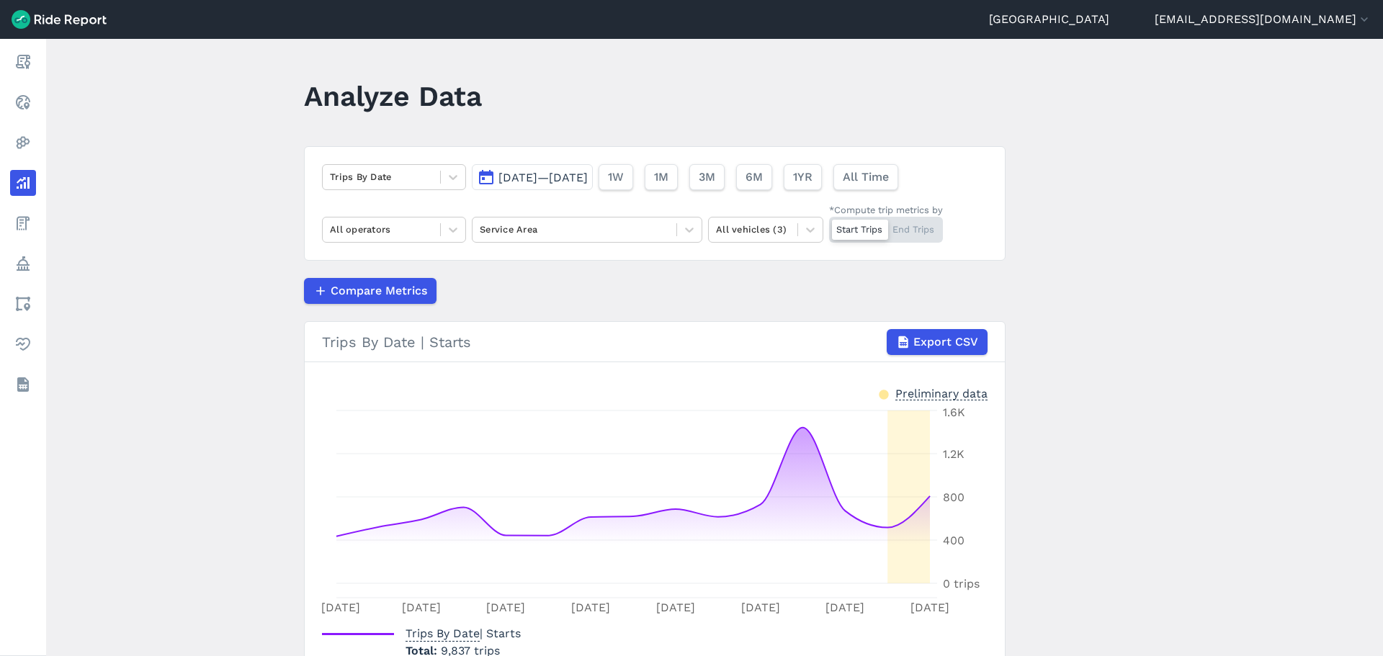
drag, startPoint x: 533, startPoint y: 151, endPoint x: 533, endPoint y: 162, distance: 10.8
click at [533, 152] on div "Trips By Date [DATE]—[DATE] 1W 1M 3M 6M 1YR All Time All operators Service Area…" at bounding box center [655, 203] width 702 height 115
click at [529, 176] on span "[DATE]—[DATE]" at bounding box center [542, 178] width 89 height 14
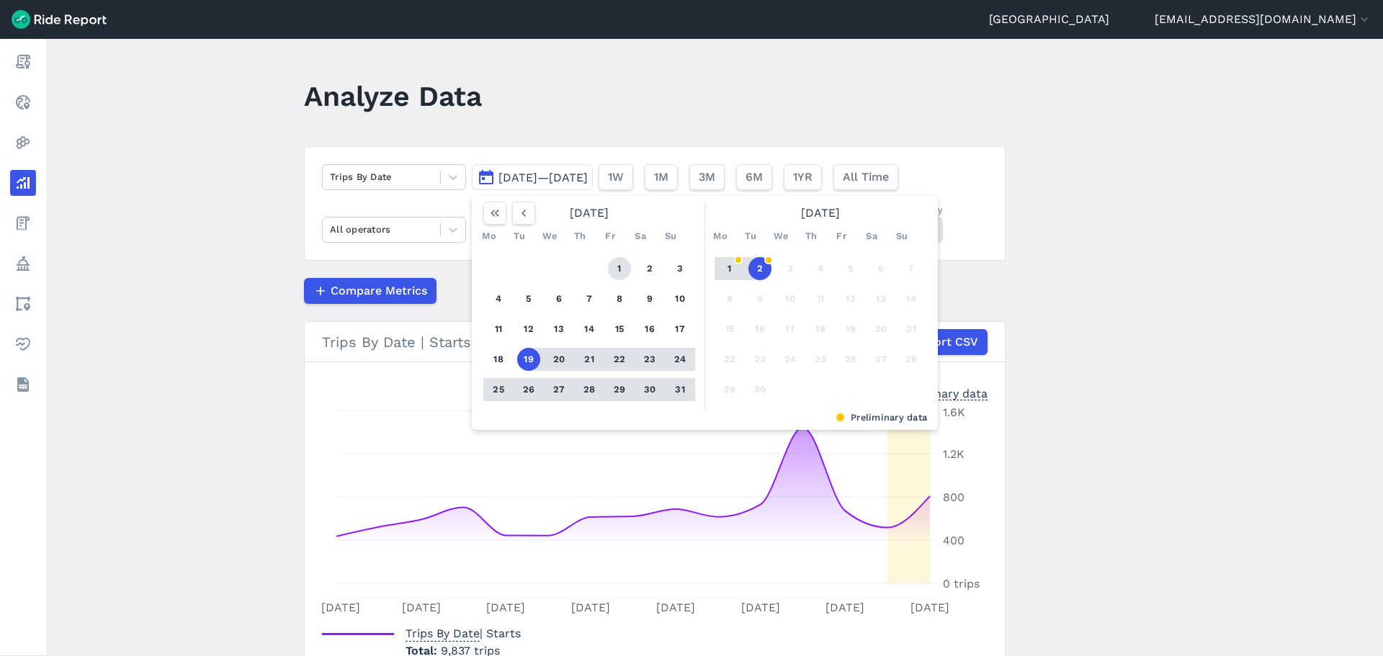
click at [610, 261] on button "1" at bounding box center [619, 268] width 23 height 23
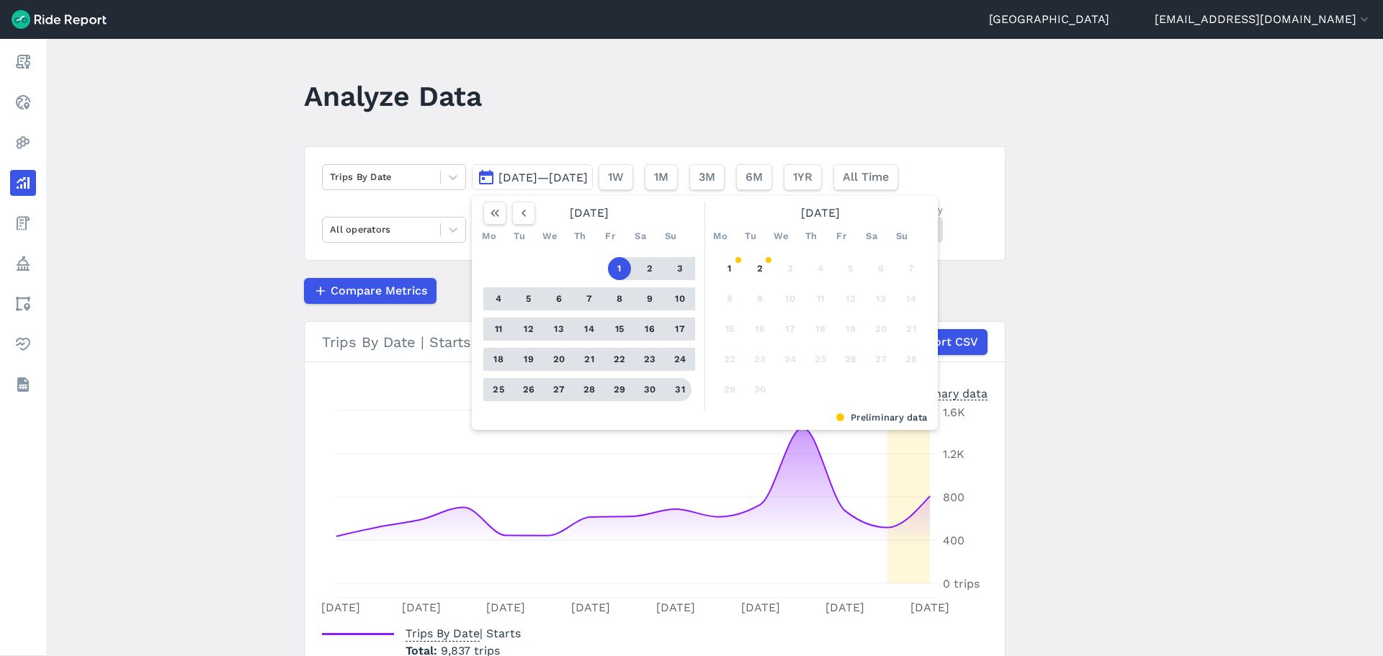
click at [688, 391] on button "31" at bounding box center [679, 389] width 23 height 23
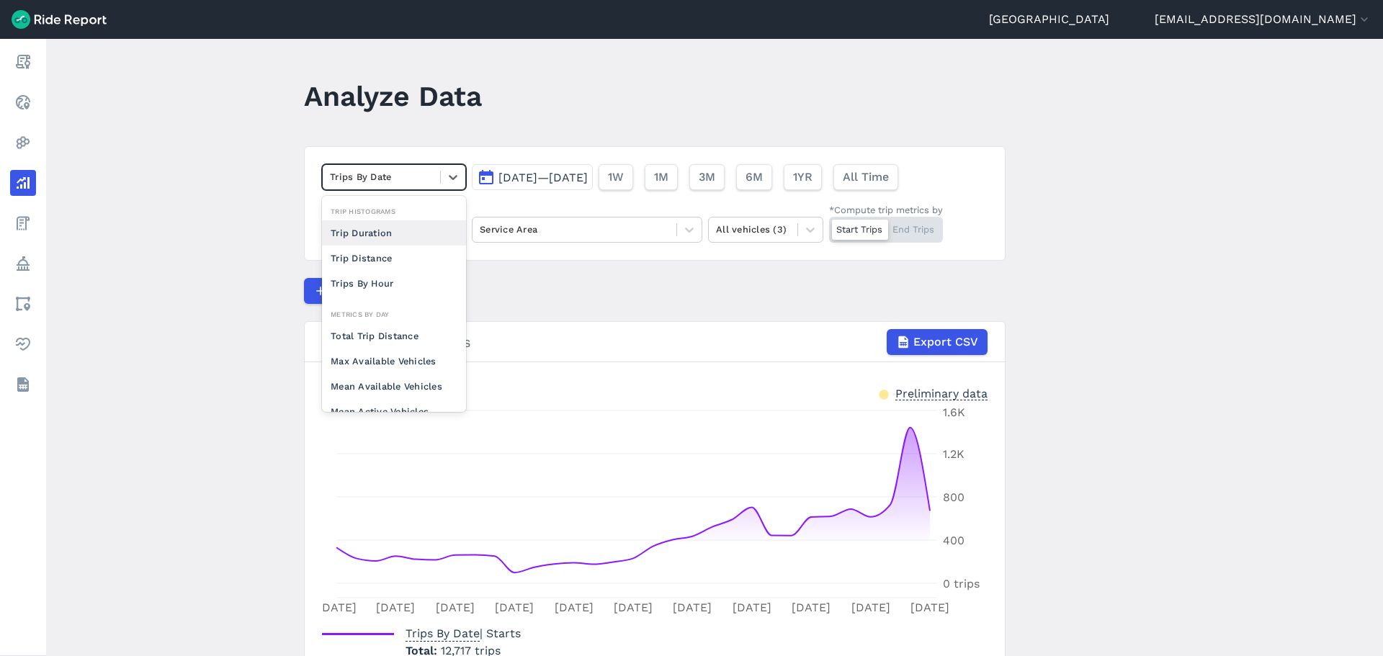
click at [430, 171] on div at bounding box center [381, 177] width 103 height 17
click at [368, 253] on div "Trip Distance" at bounding box center [394, 258] width 144 height 25
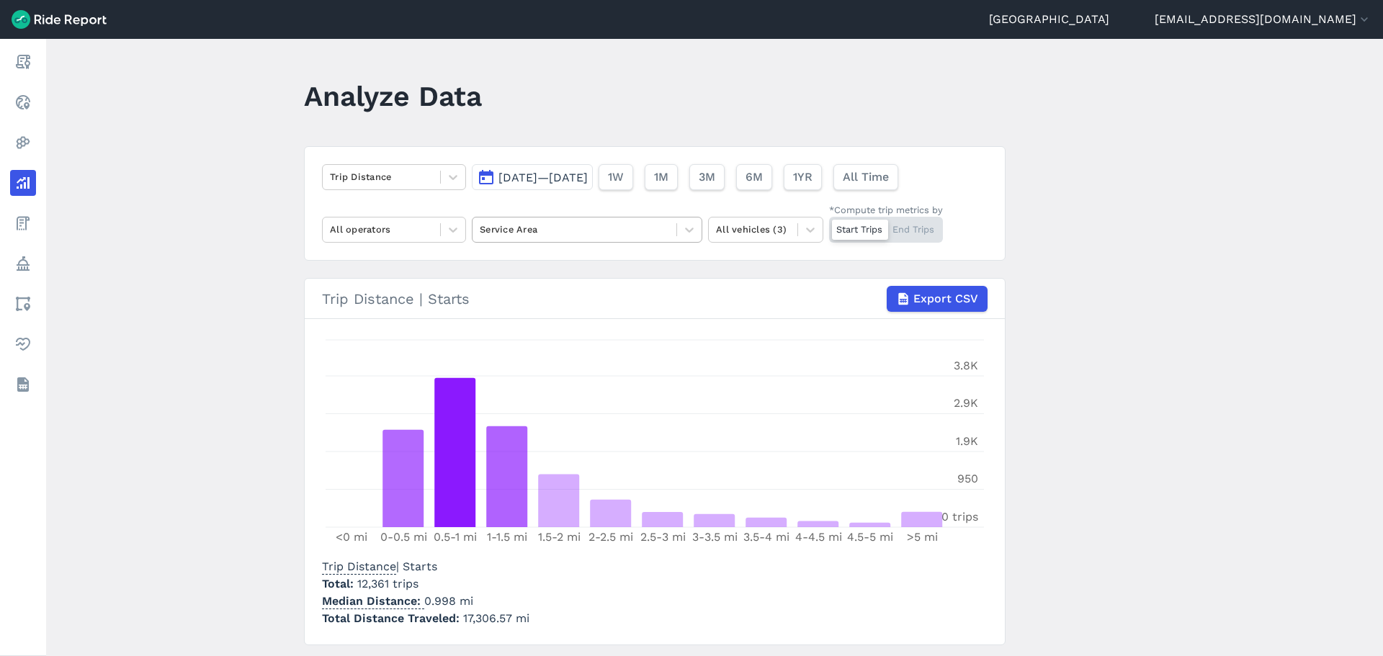
click at [616, 238] on div "Service Area" at bounding box center [575, 229] width 204 height 22
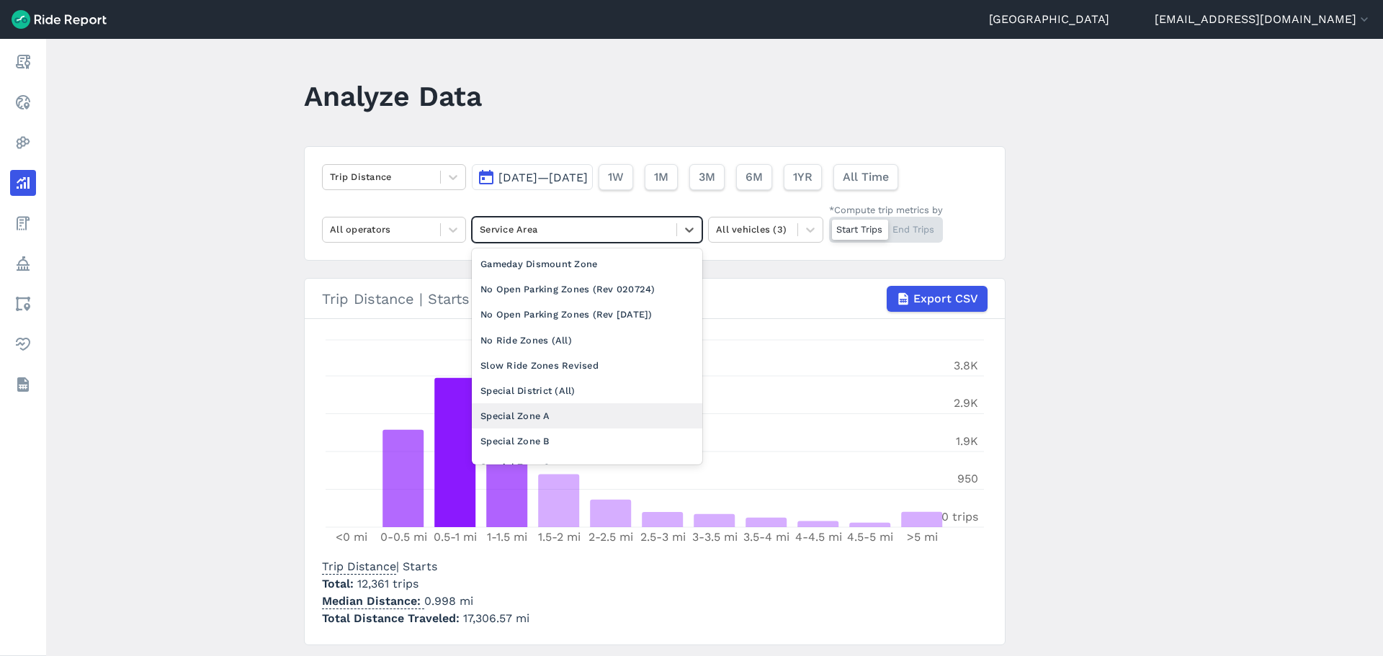
click at [511, 413] on div "Special Zone A" at bounding box center [587, 415] width 231 height 25
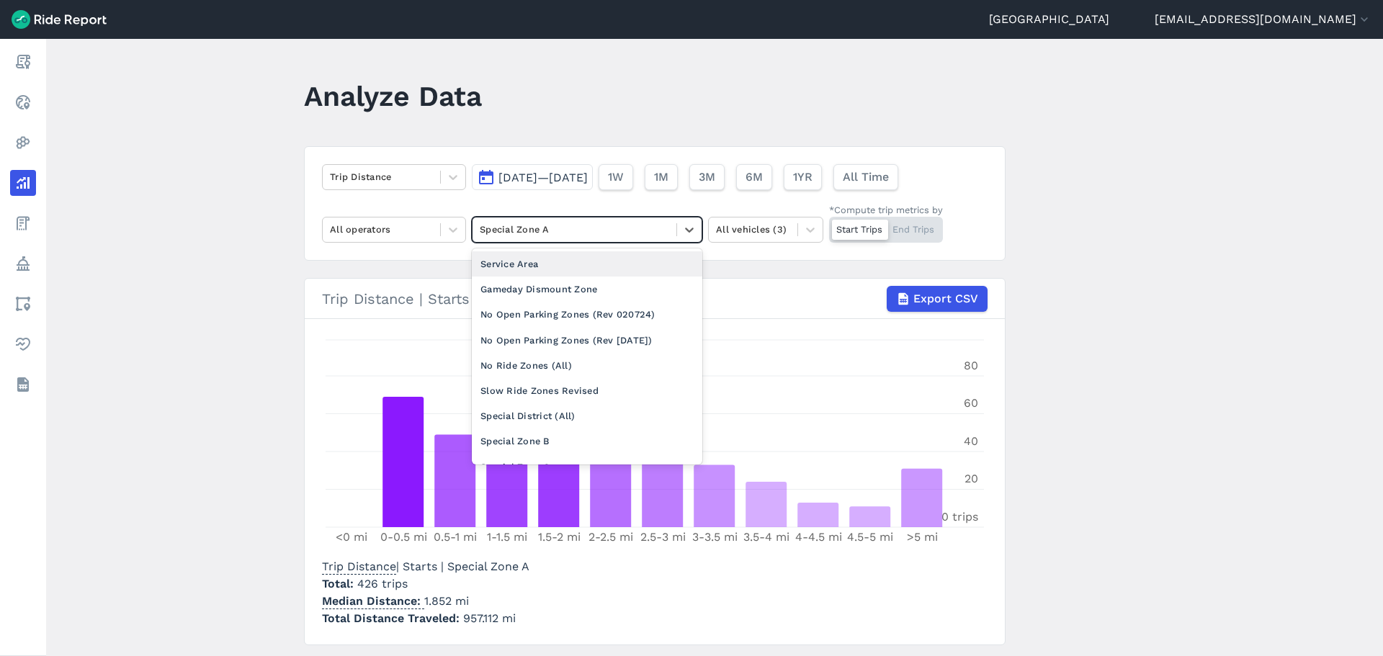
click at [516, 232] on div at bounding box center [574, 229] width 189 height 17
click at [506, 439] on div "Special Zone B" at bounding box center [587, 441] width 231 height 25
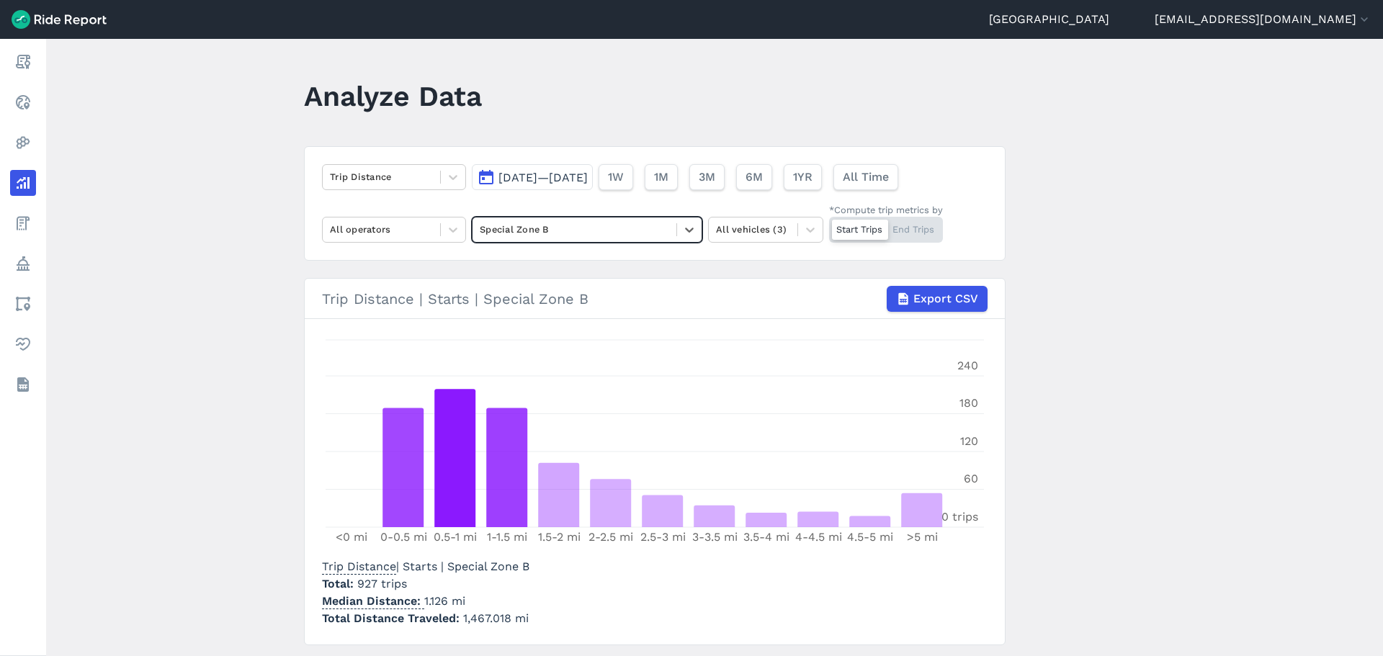
click at [531, 230] on div at bounding box center [574, 229] width 189 height 17
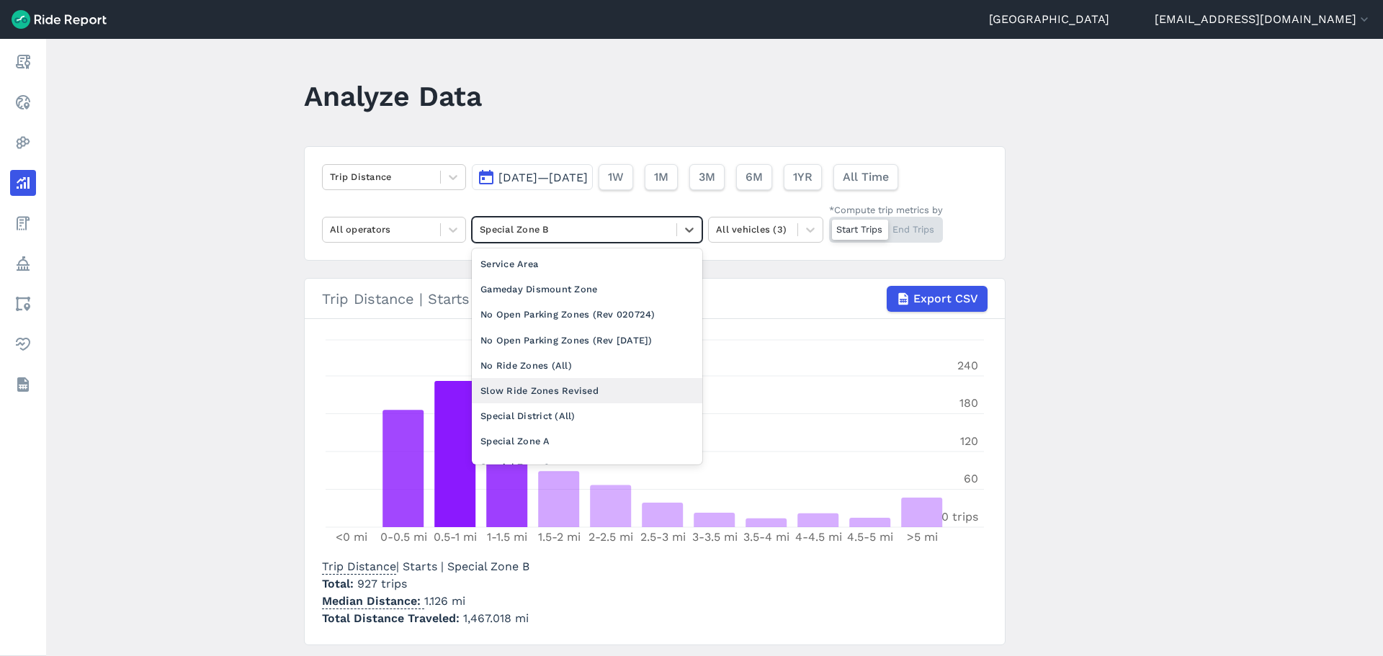
scroll to position [72, 0]
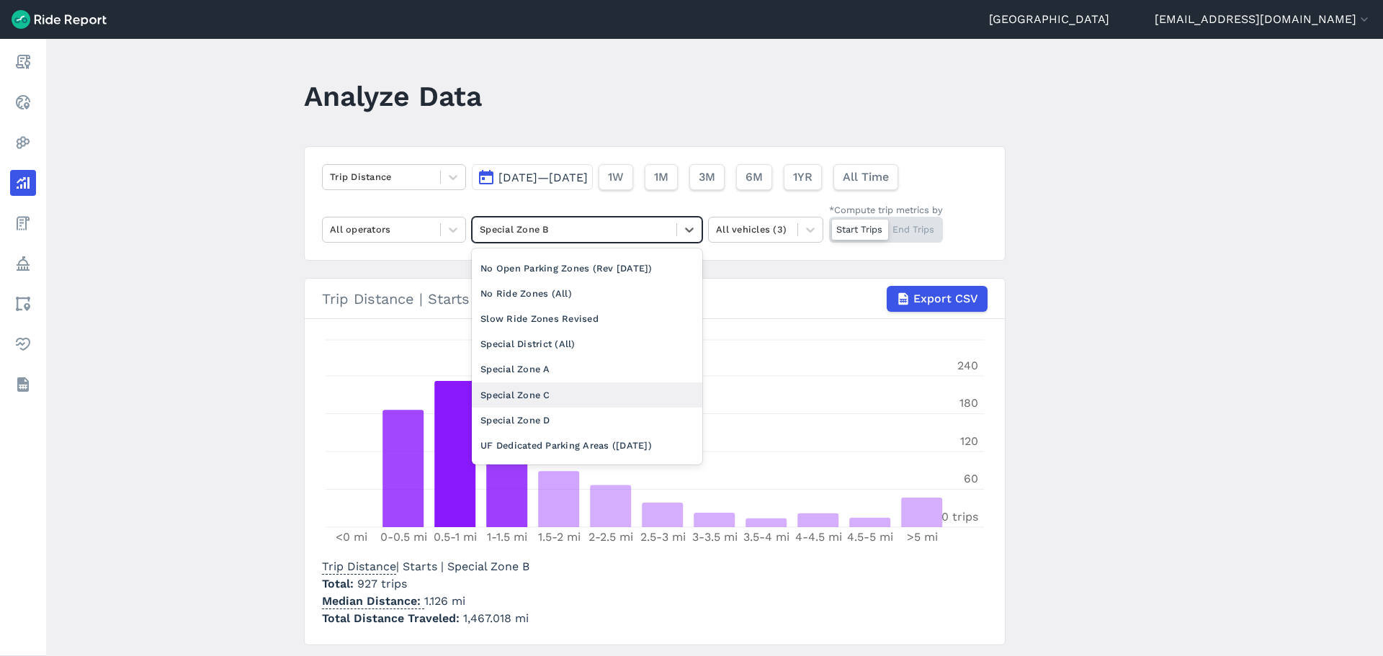
click at [518, 402] on div "Special Zone C" at bounding box center [587, 395] width 231 height 25
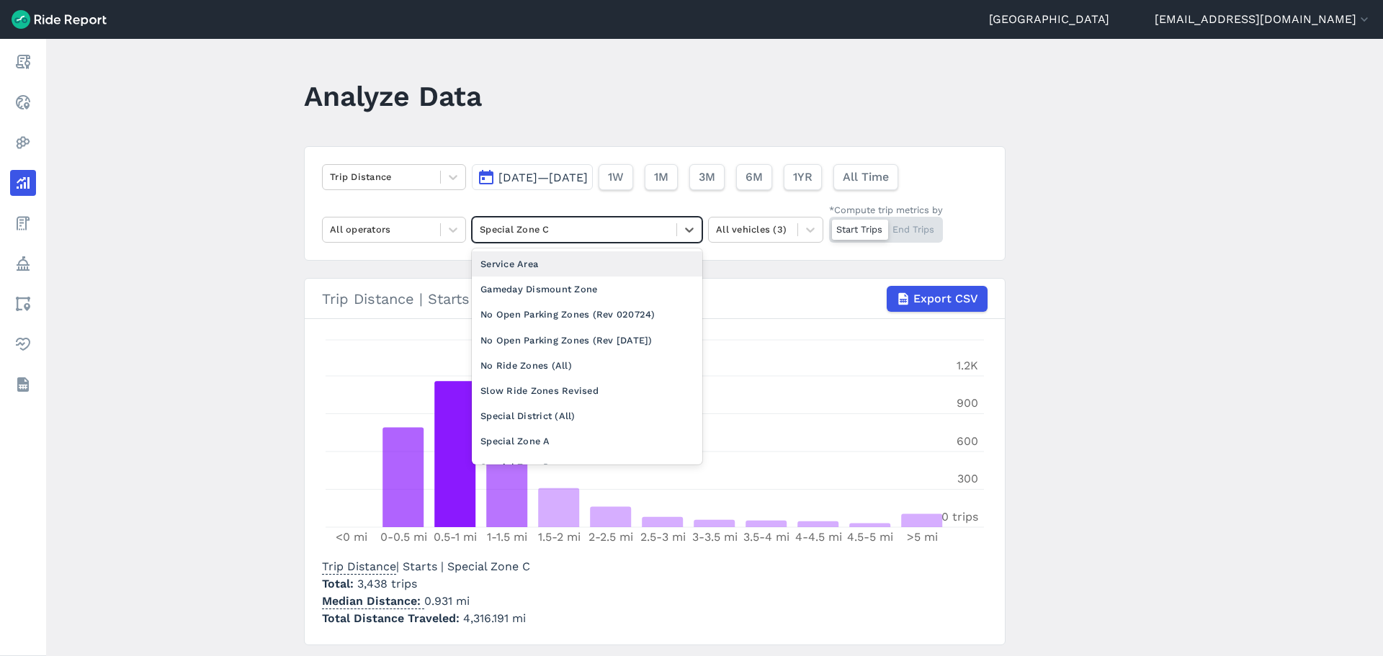
click at [527, 223] on div at bounding box center [574, 229] width 189 height 17
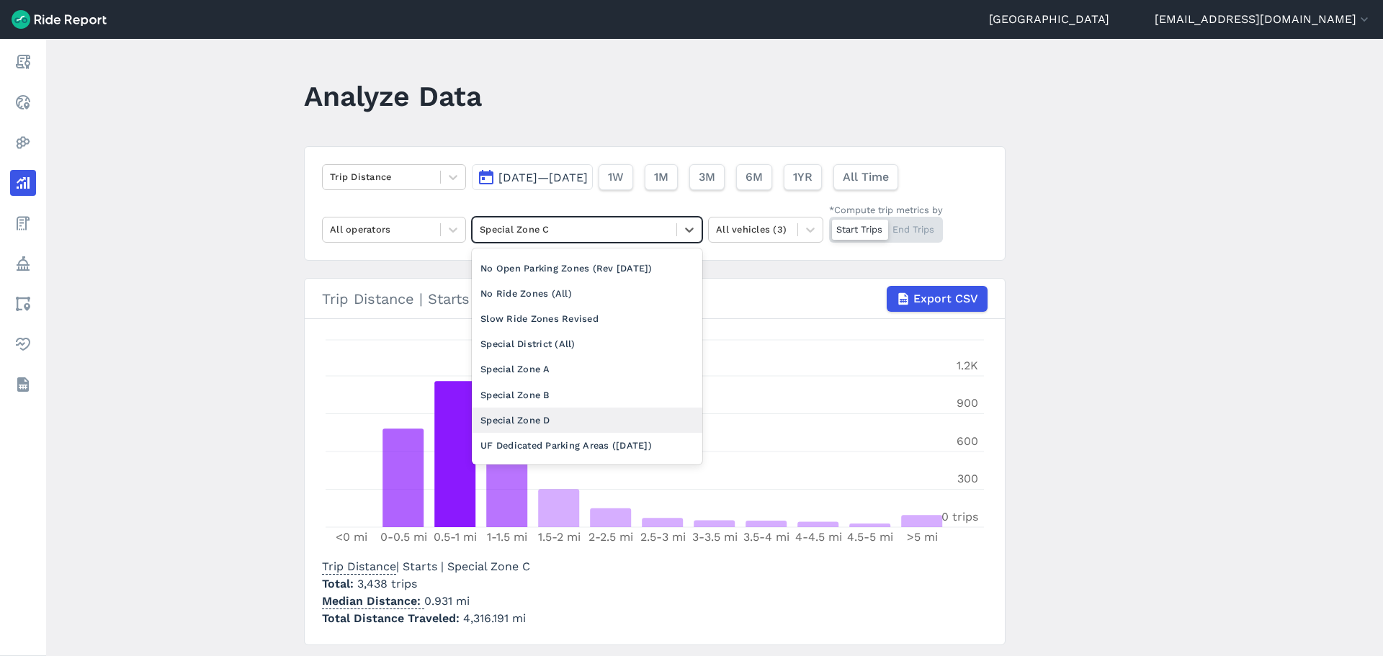
click at [519, 421] on div "Special Zone D" at bounding box center [587, 420] width 231 height 25
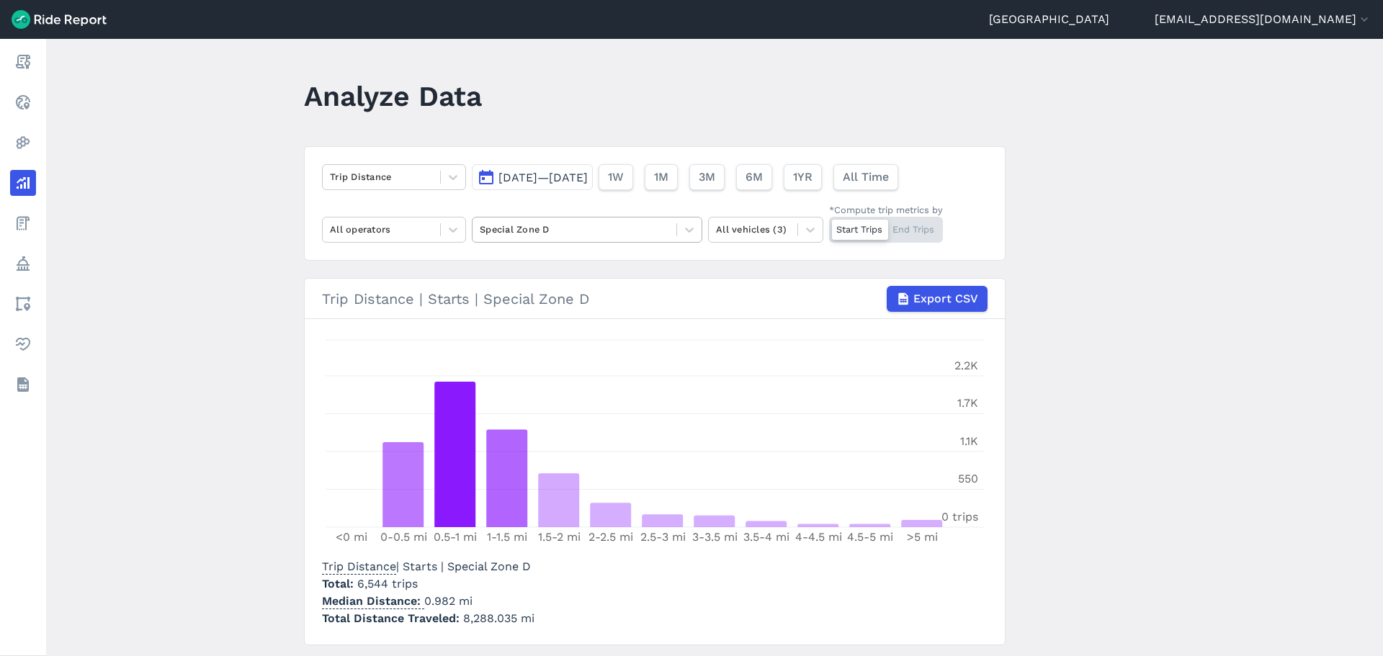
click at [499, 224] on div at bounding box center [574, 229] width 189 height 17
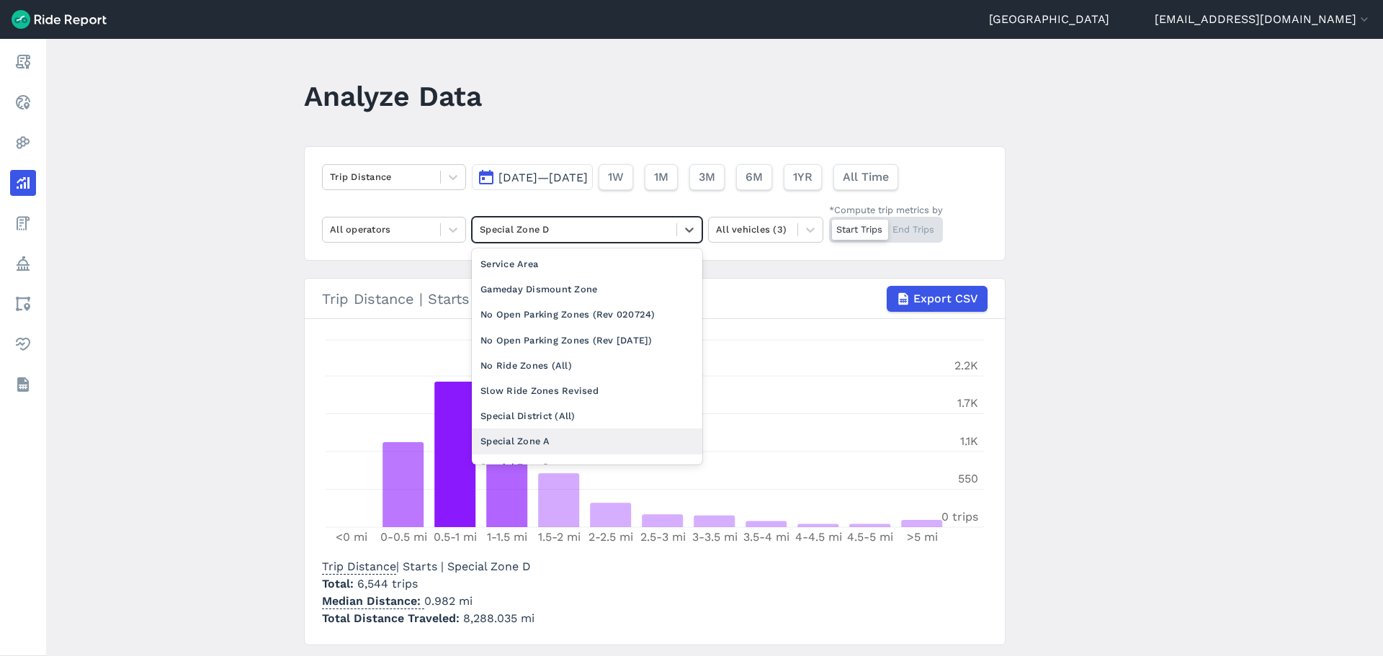
click at [521, 440] on div "Special Zone A" at bounding box center [587, 441] width 231 height 25
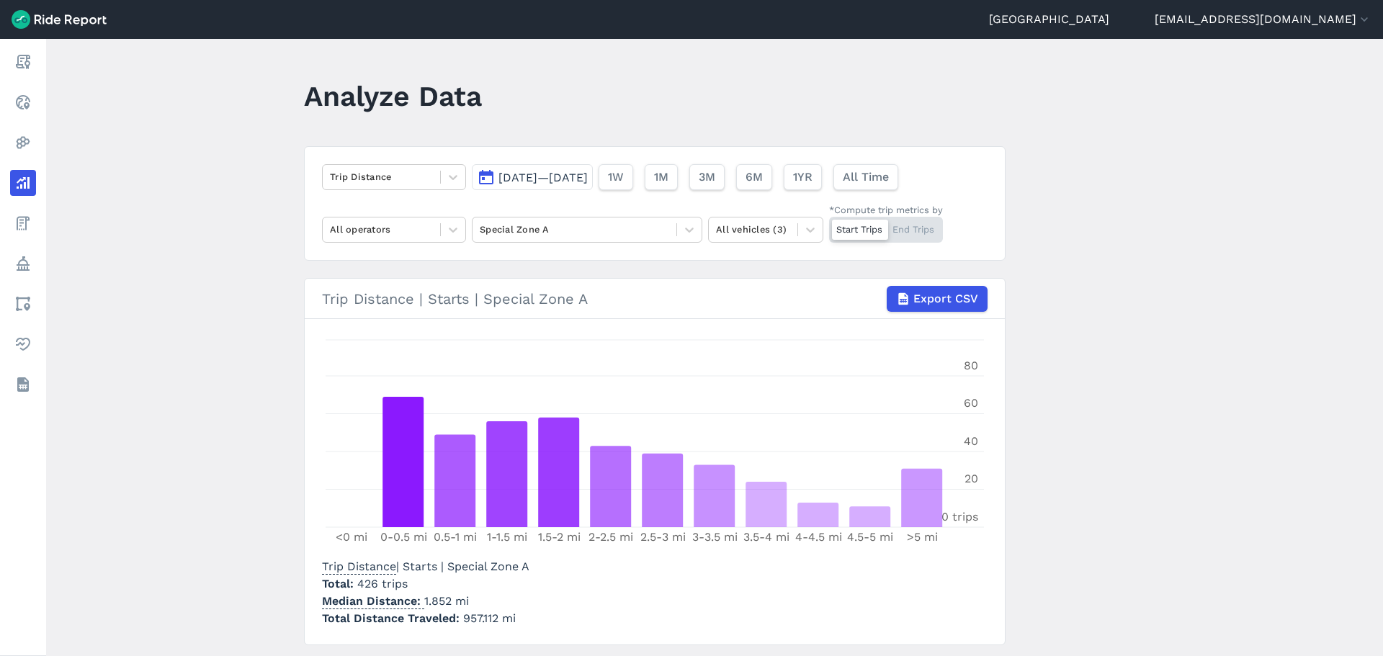
click at [588, 171] on span "[DATE]—[DATE]" at bounding box center [542, 178] width 89 height 14
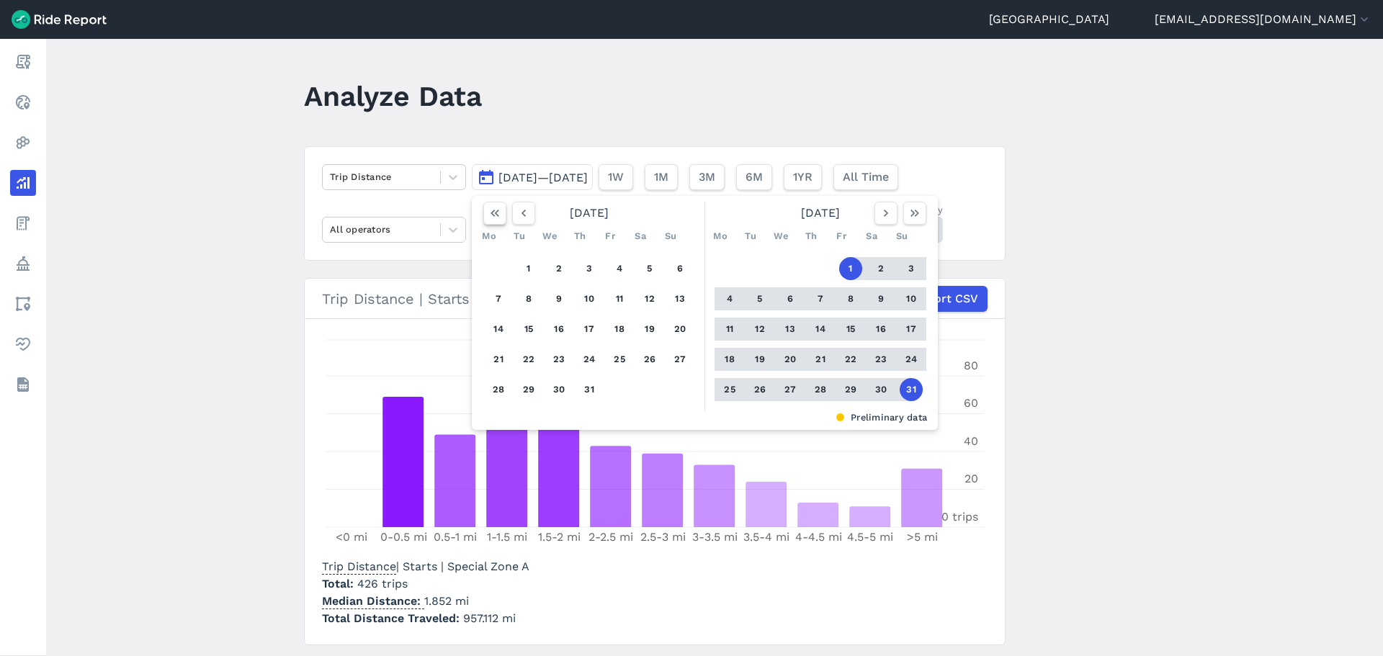
click at [489, 212] on icon "button" at bounding box center [495, 213] width 14 height 14
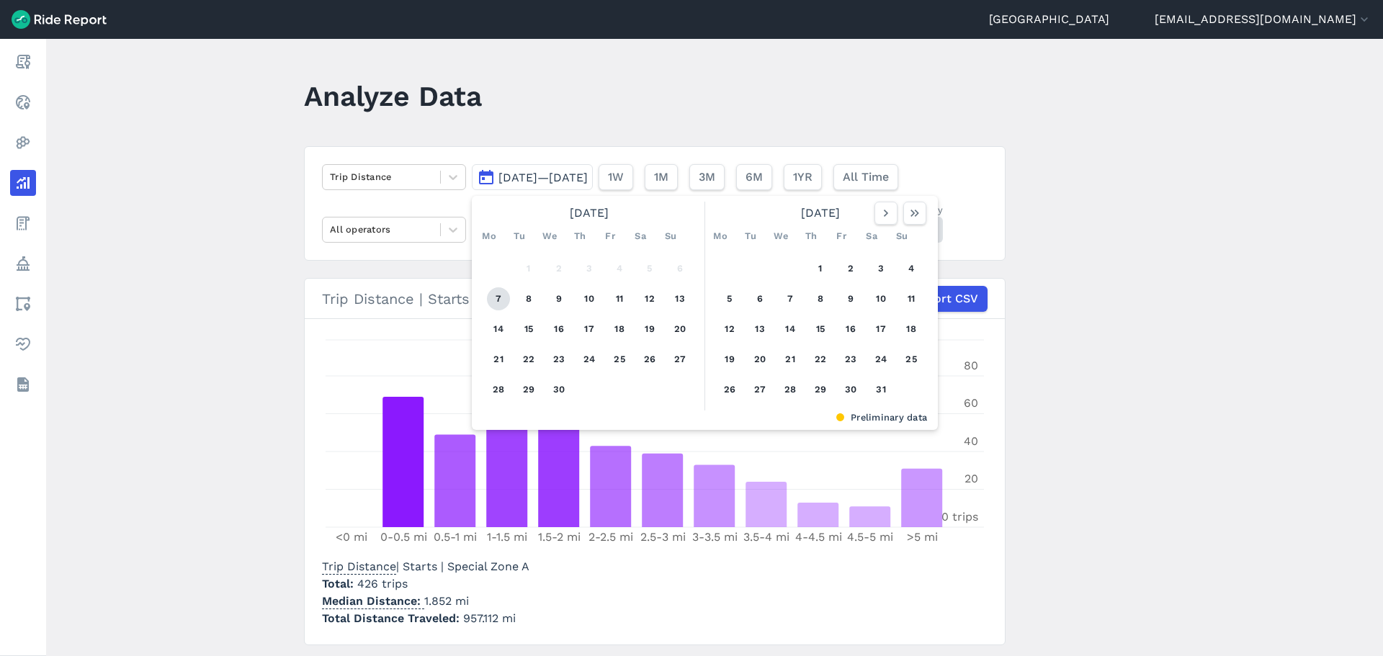
click at [499, 300] on button "7" at bounding box center [498, 298] width 23 height 23
click at [912, 212] on icon "button" at bounding box center [915, 213] width 14 height 14
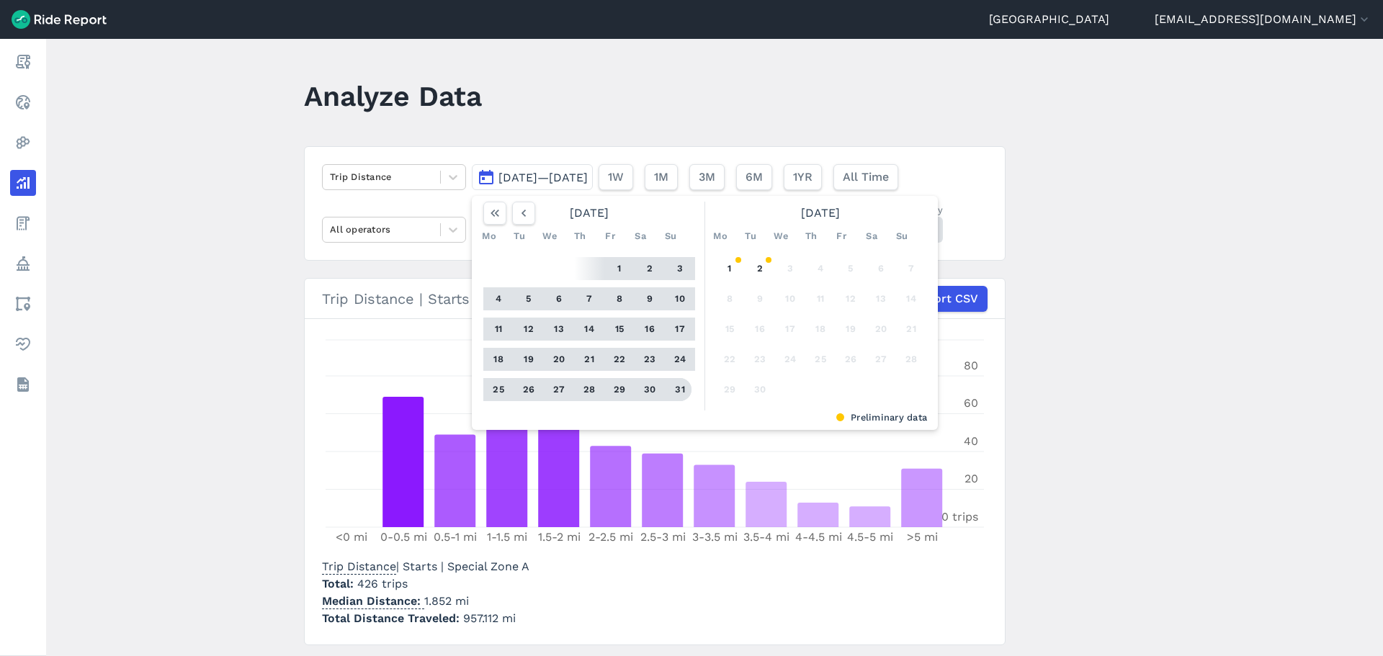
click at [674, 385] on button "31" at bounding box center [679, 389] width 23 height 23
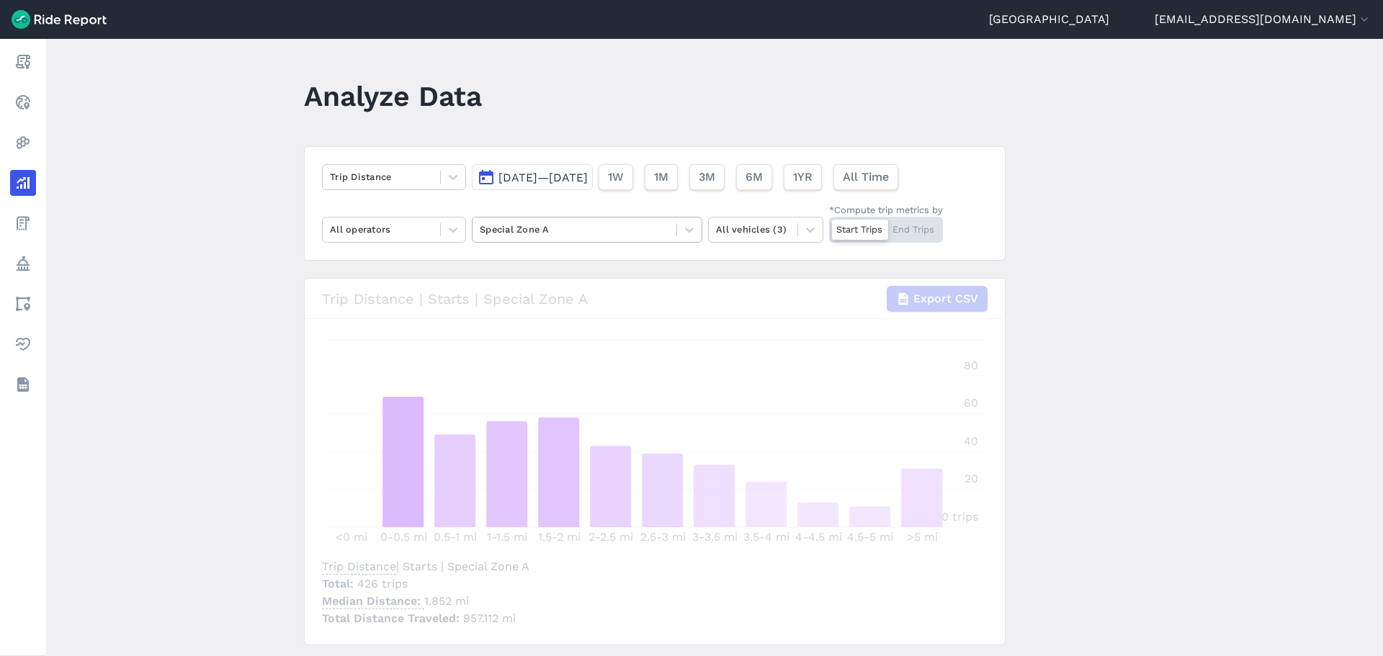
click at [612, 242] on div "Special Zone A" at bounding box center [587, 230] width 231 height 26
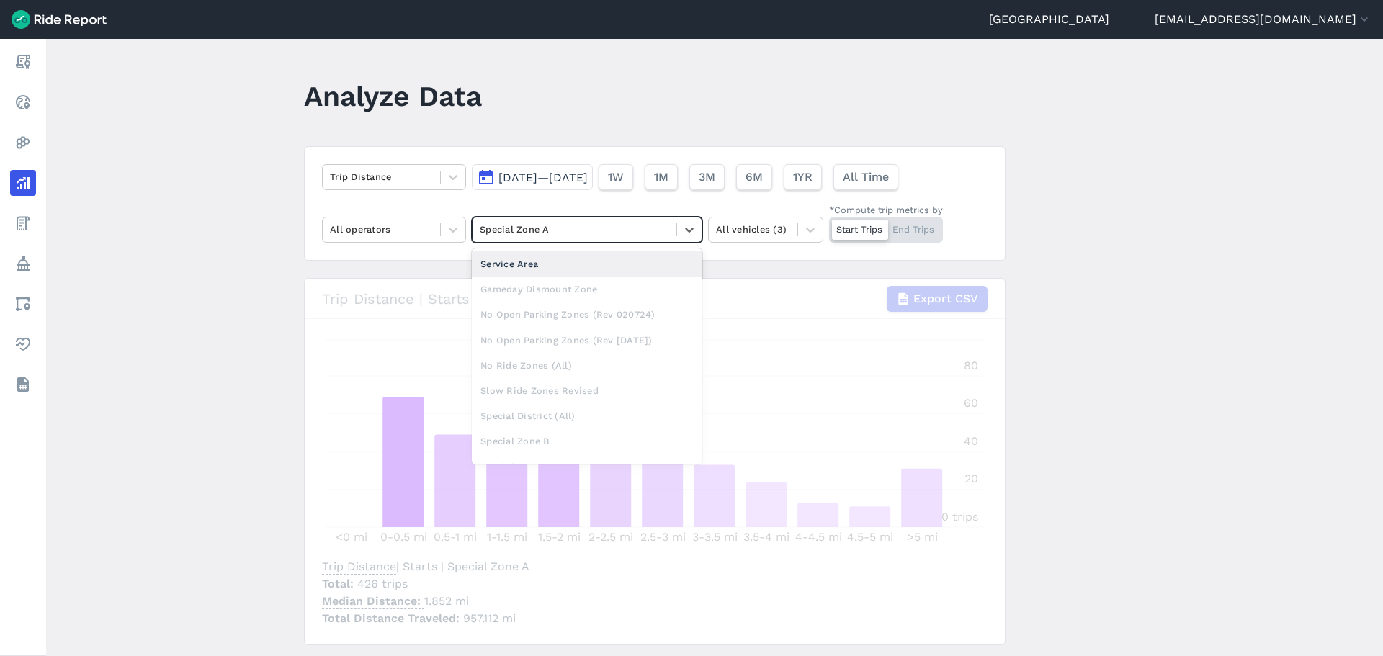
click at [532, 252] on div "Service Area" at bounding box center [587, 263] width 231 height 25
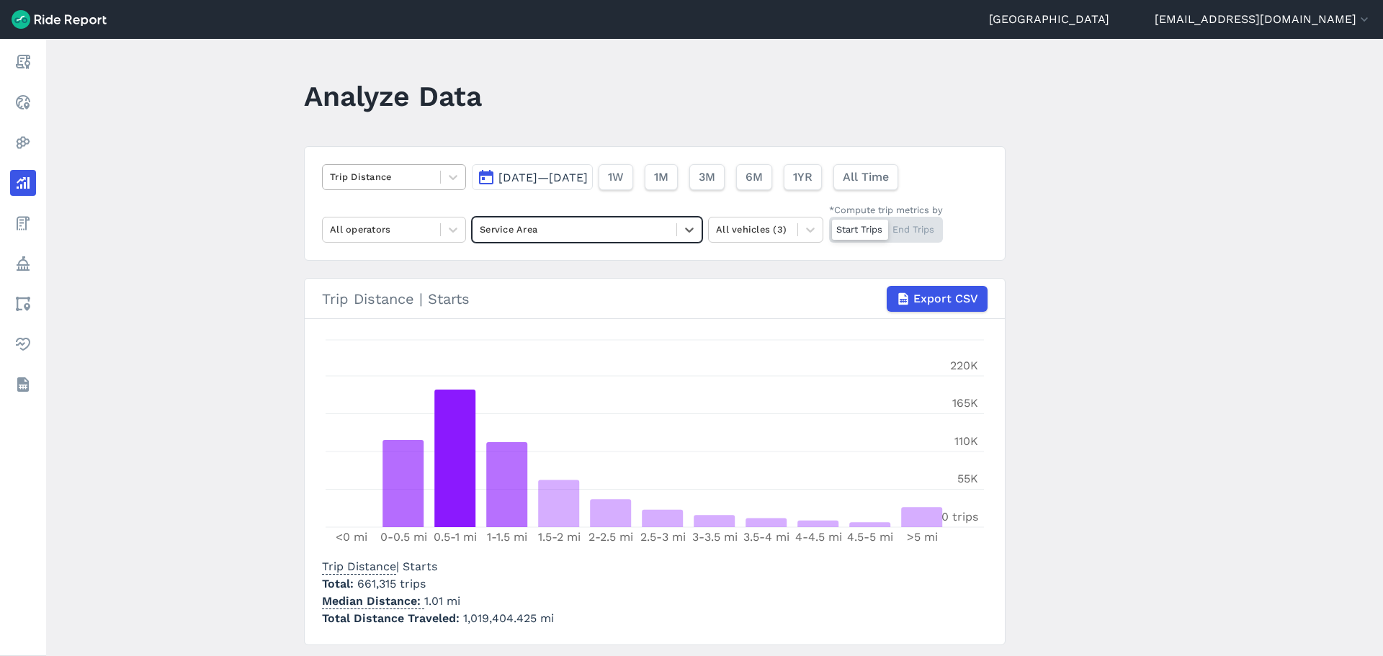
click at [348, 173] on div at bounding box center [381, 177] width 103 height 17
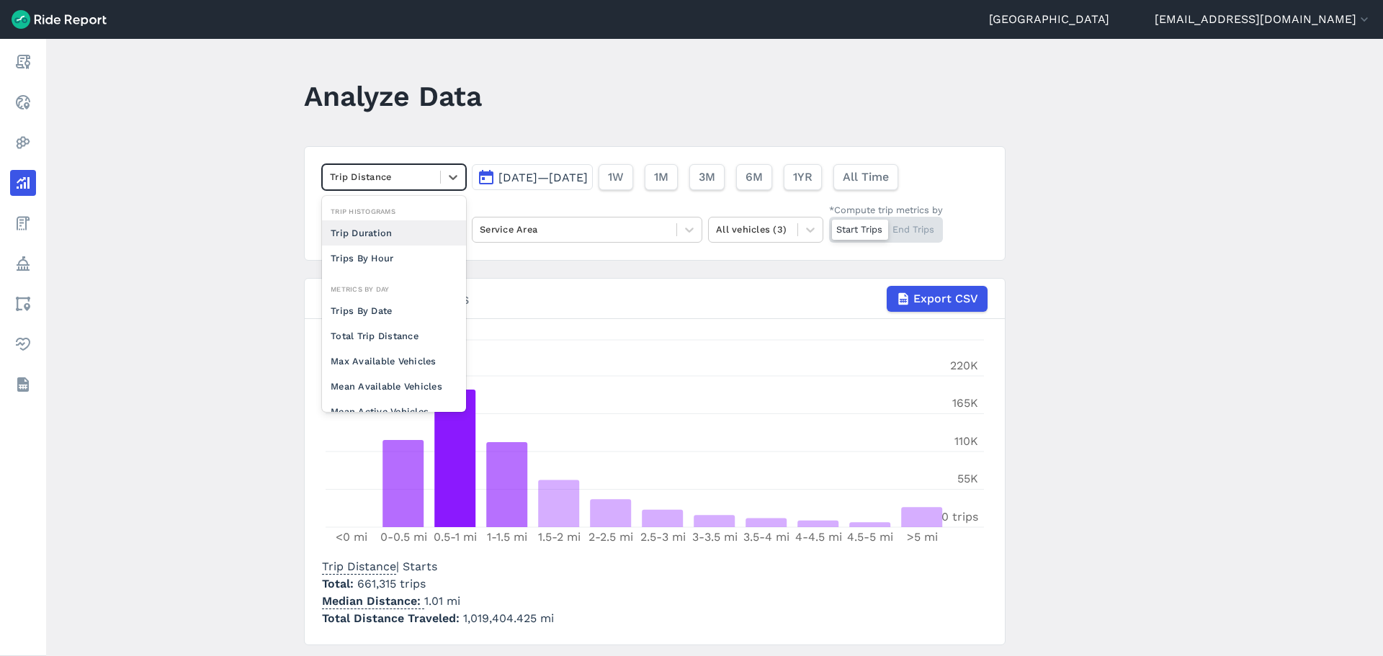
click at [348, 173] on div at bounding box center [381, 177] width 103 height 17
click at [365, 171] on div at bounding box center [381, 177] width 103 height 17
click at [361, 235] on div "Trip Duration" at bounding box center [394, 232] width 144 height 25
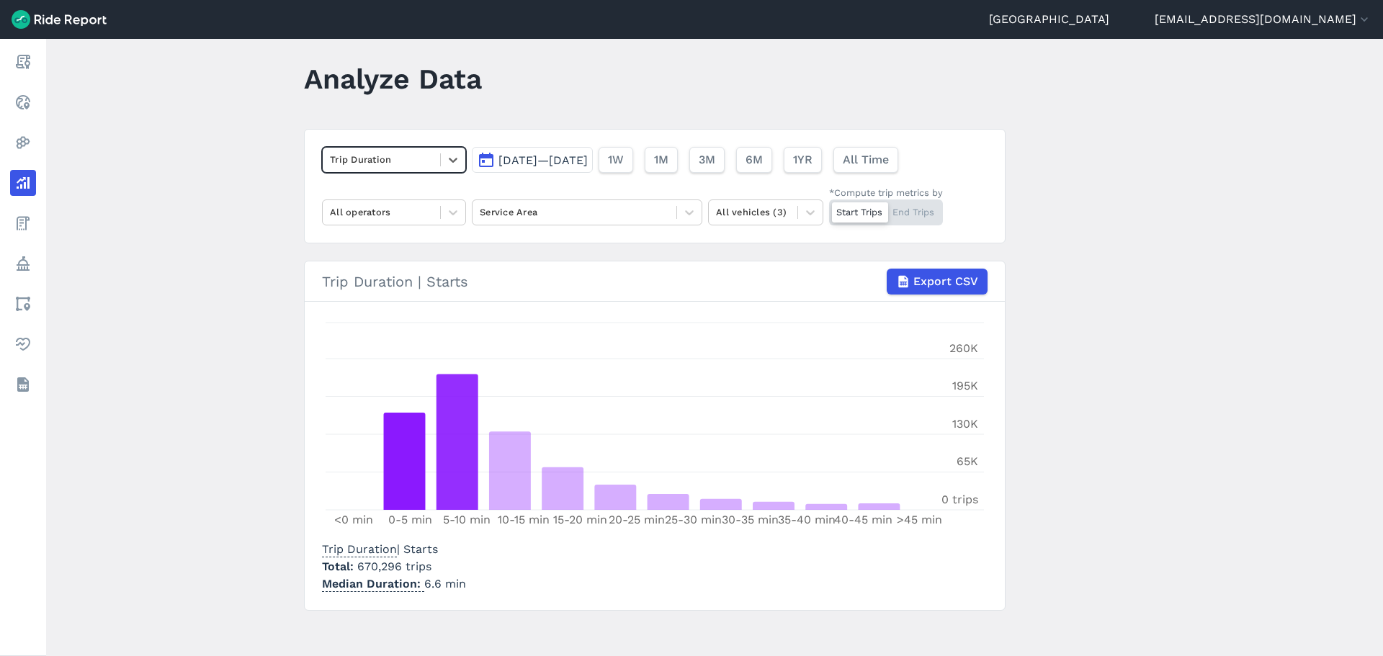
scroll to position [24, 0]
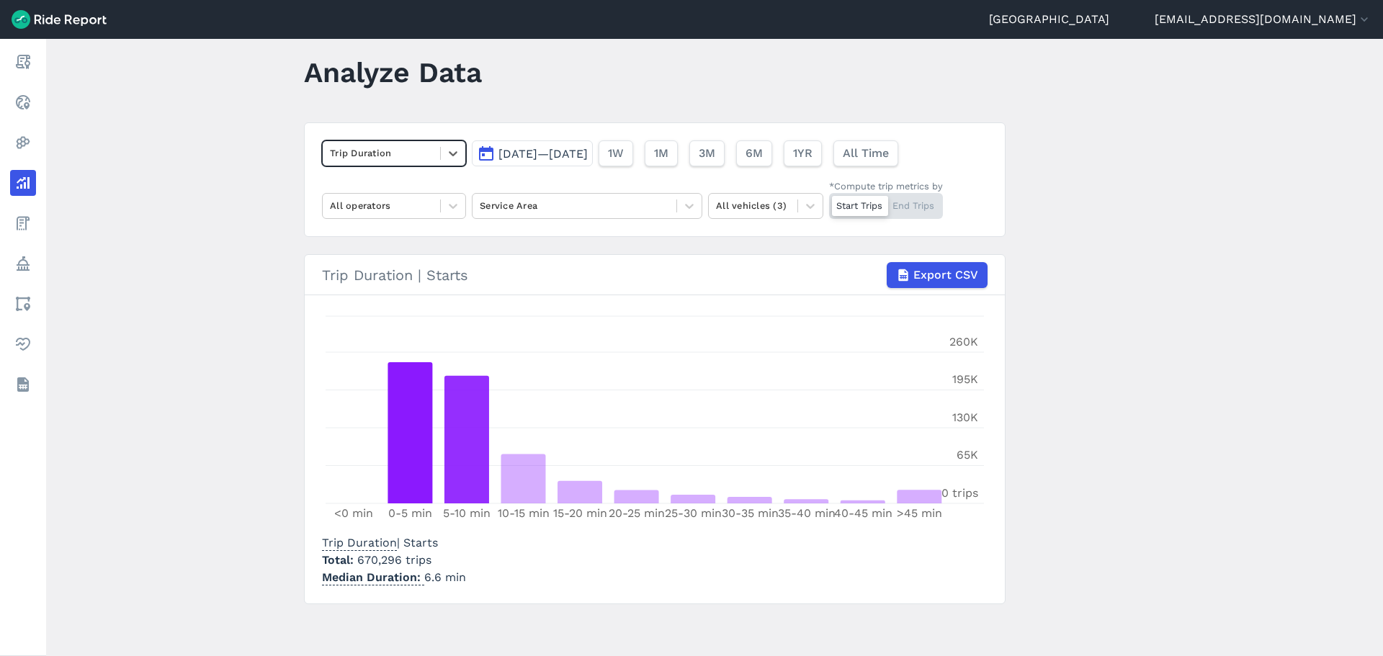
click at [334, 140] on div "Trip Duration" at bounding box center [394, 153] width 144 height 26
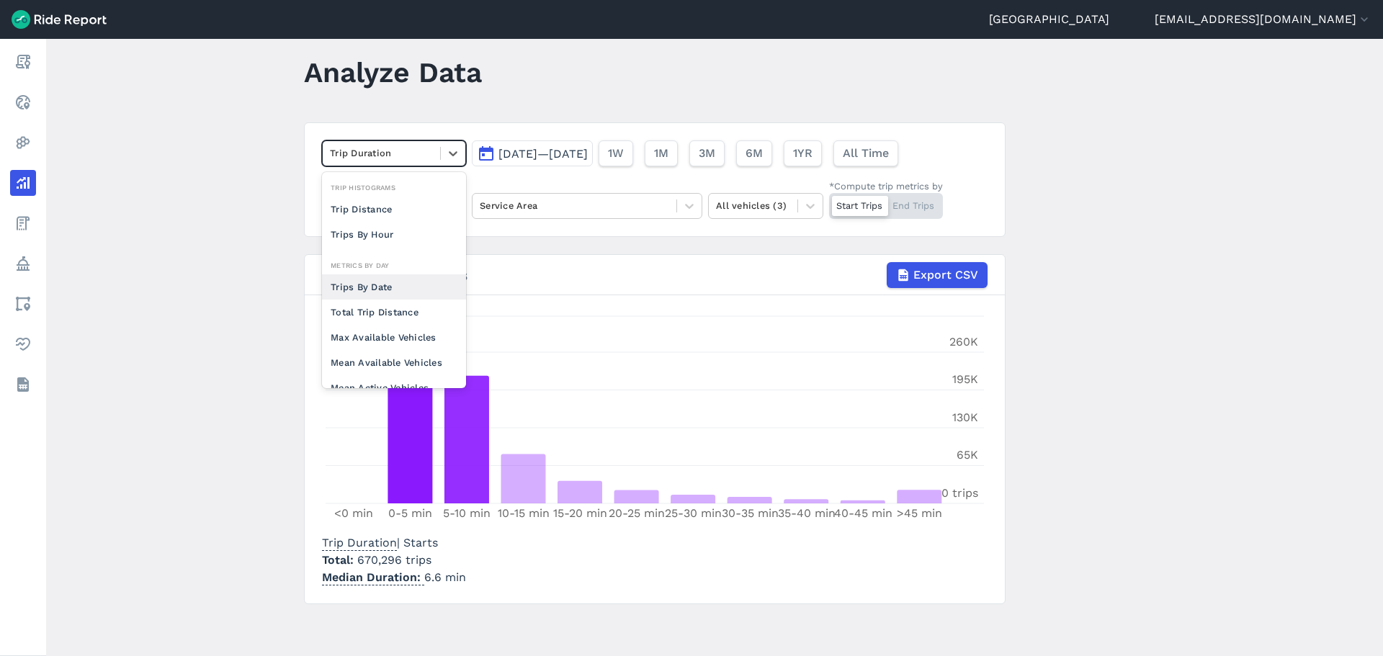
click at [346, 285] on div "Trips By Date" at bounding box center [394, 286] width 144 height 25
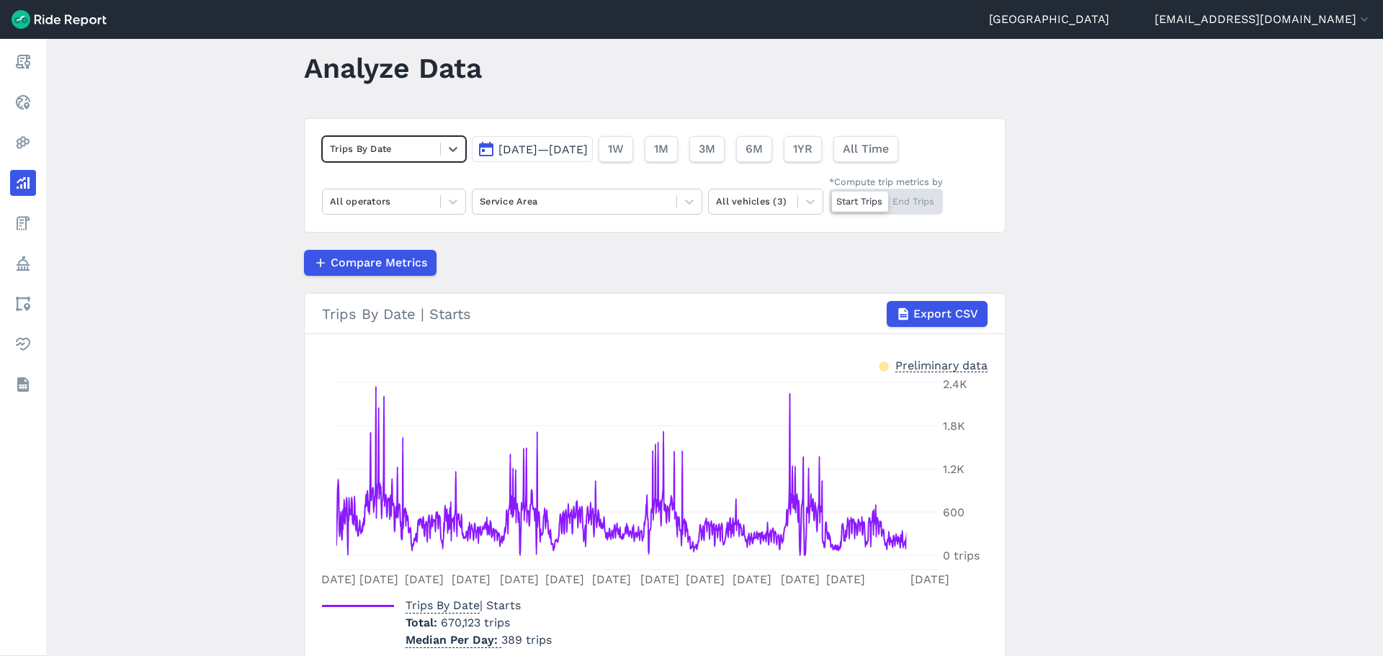
scroll to position [91, 0]
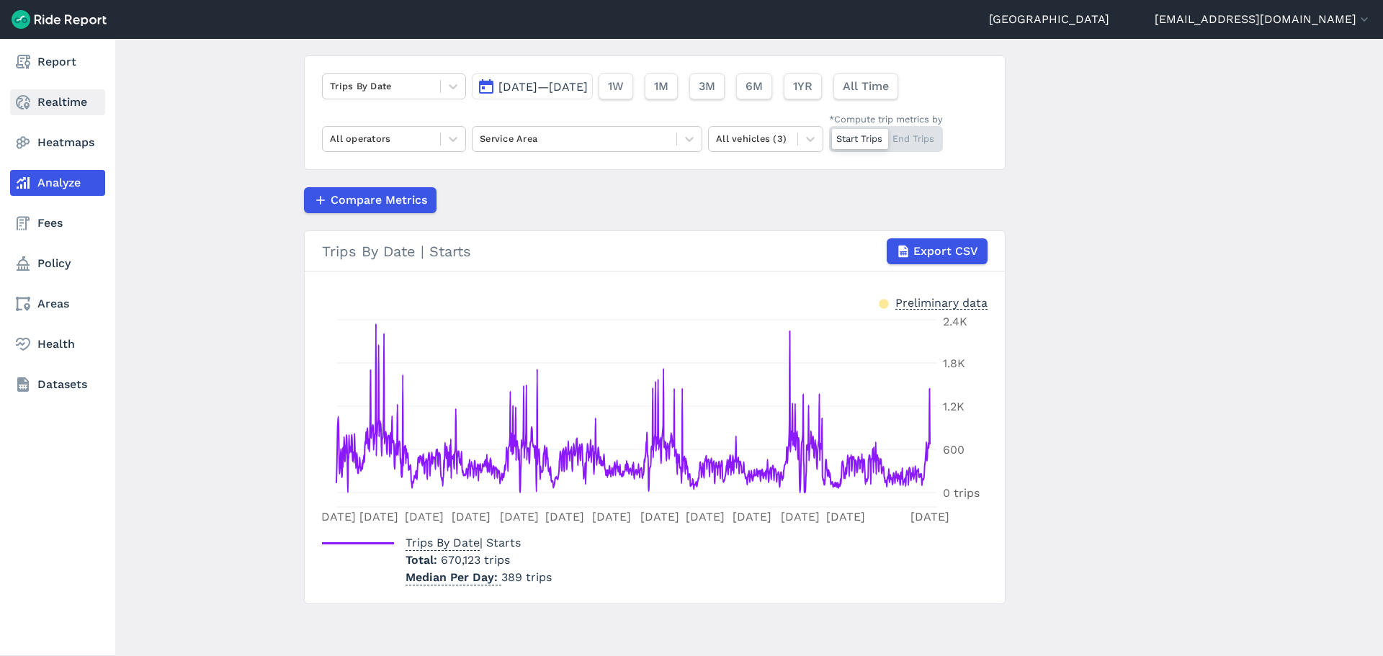
click at [26, 110] on icon at bounding box center [22, 102] width 17 height 17
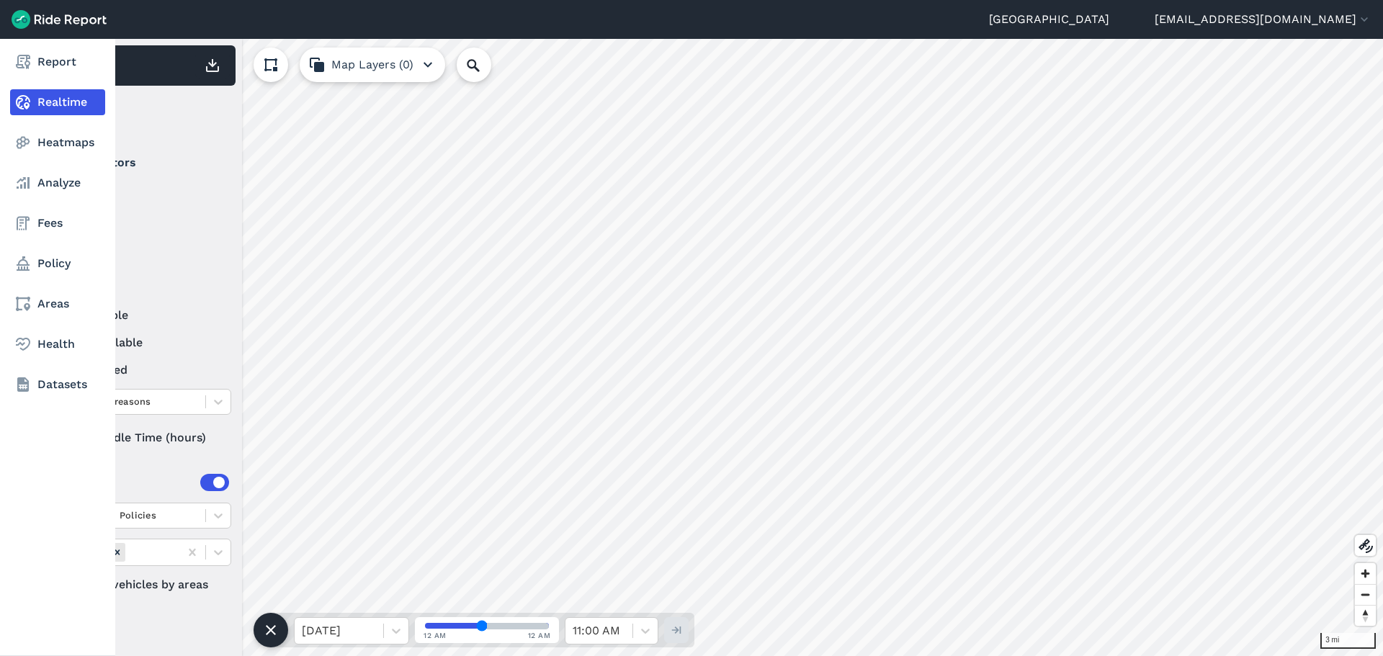
drag, startPoint x: 40, startPoint y: 230, endPoint x: 42, endPoint y: 239, distance: 9.5
click at [41, 231] on link "Fees" at bounding box center [57, 223] width 95 height 26
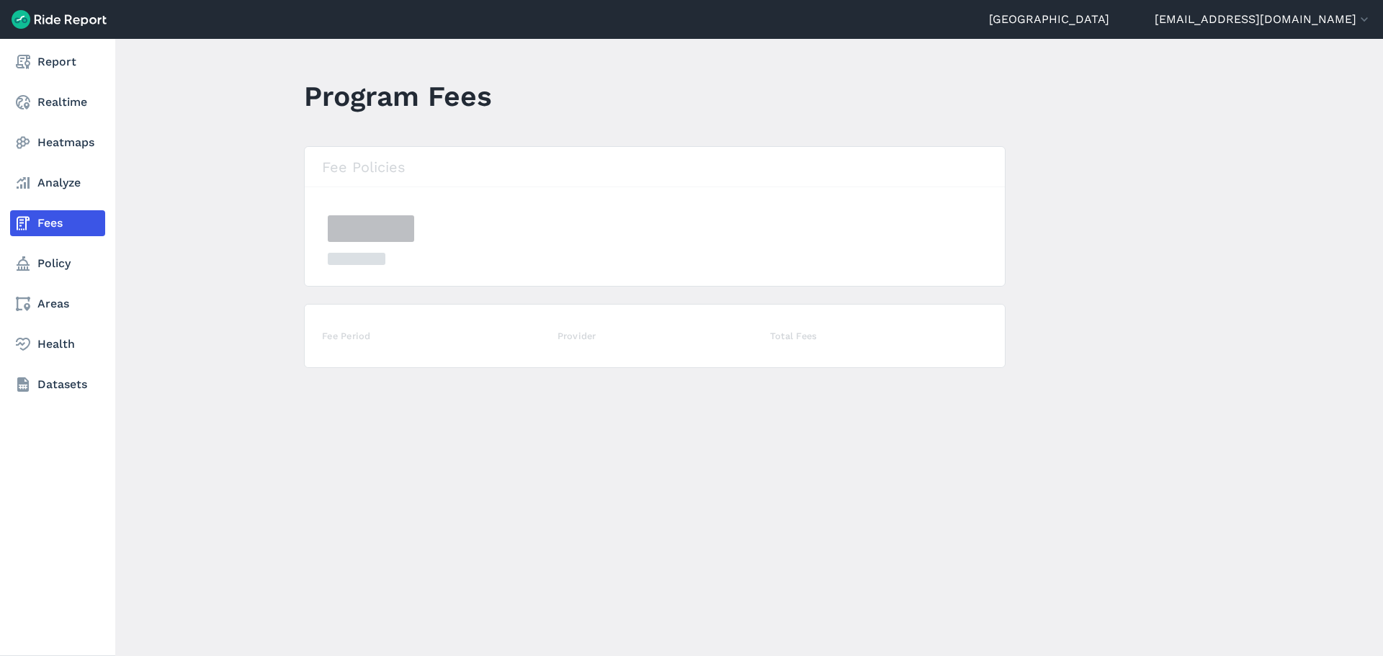
click at [42, 246] on nav "Report Realtime Heatmaps Analyze Fees Policy Areas Health Datasets" at bounding box center [57, 223] width 115 height 369
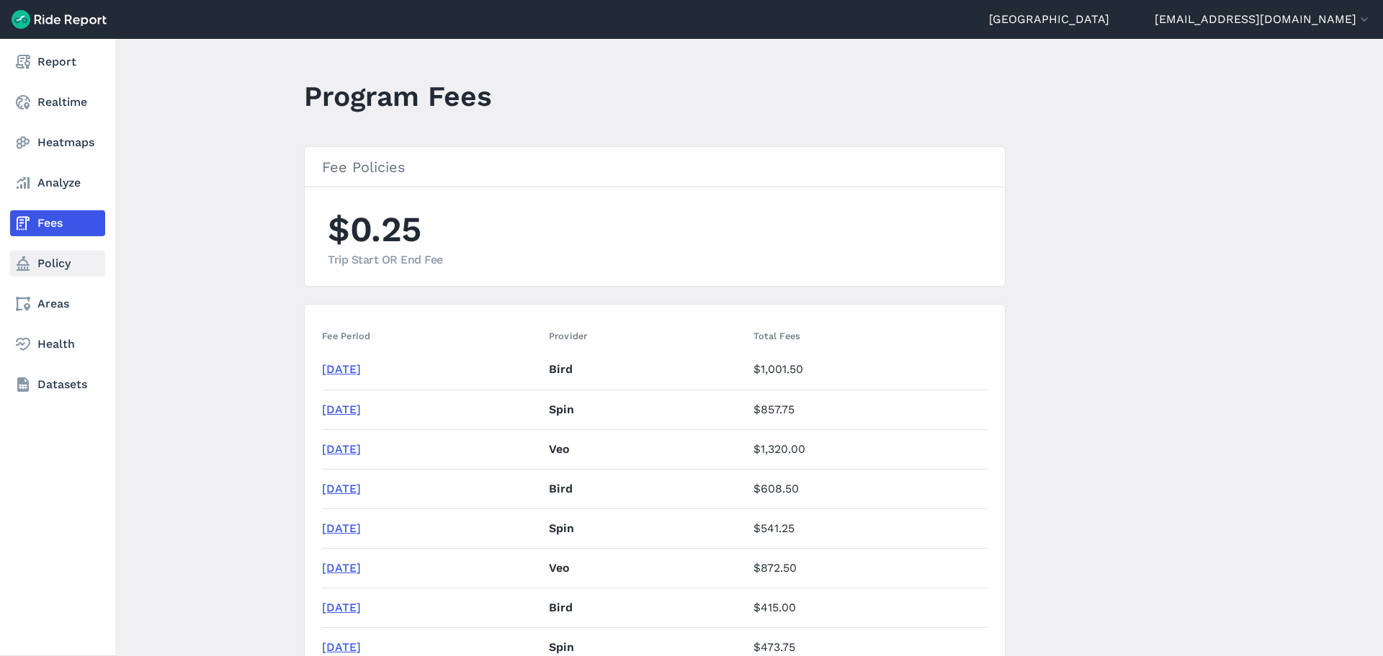
click at [44, 267] on link "Policy" at bounding box center [57, 264] width 95 height 26
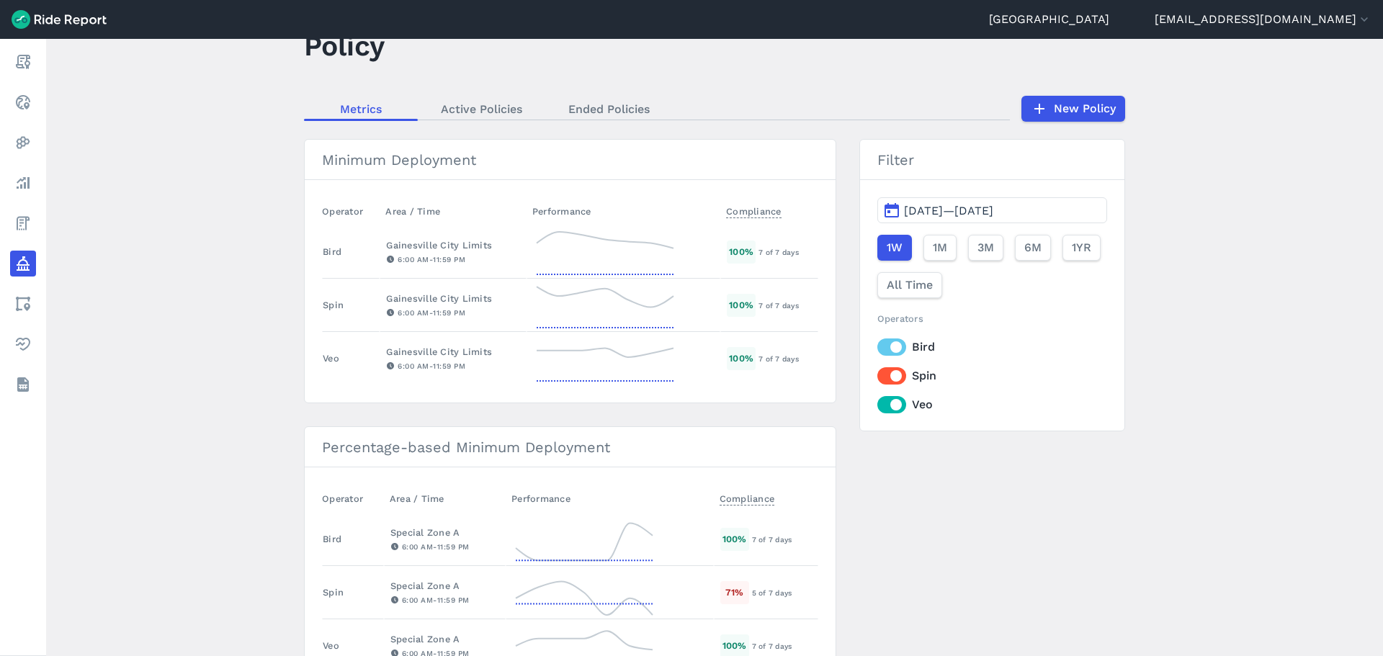
scroll to position [72, 0]
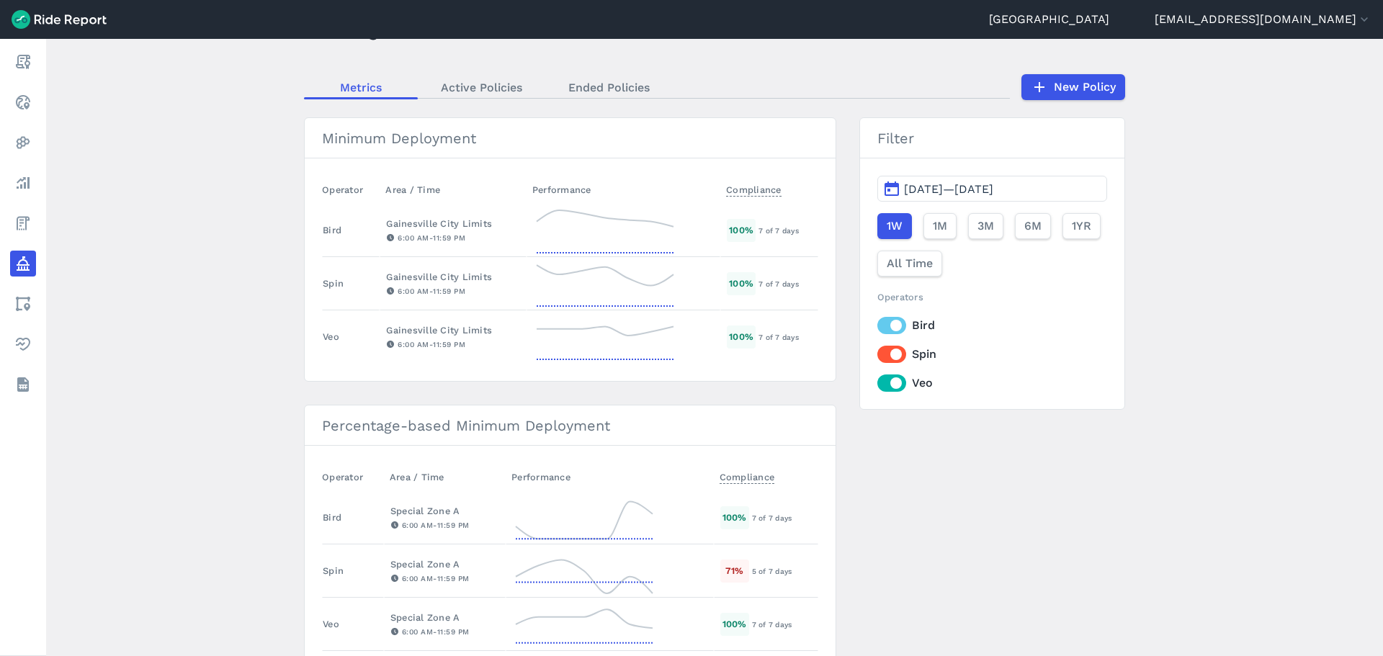
click at [954, 190] on span "[DATE]—[DATE]" at bounding box center [948, 189] width 89 height 14
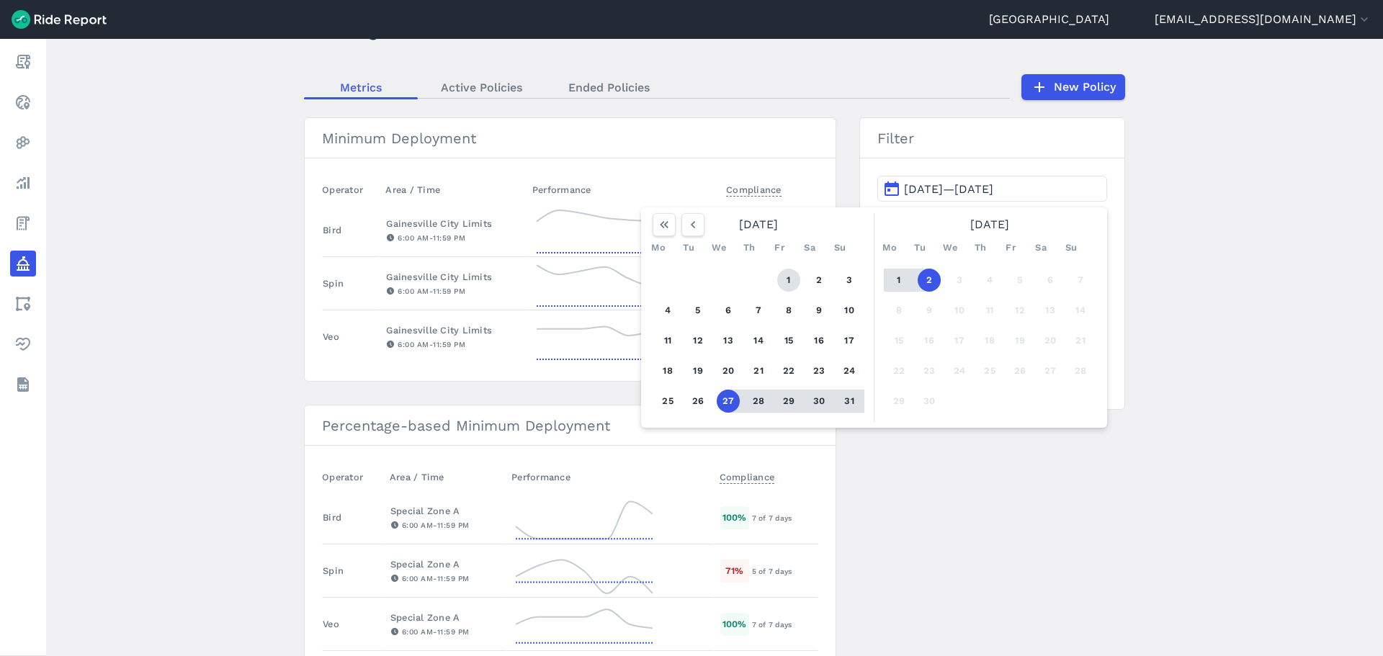
click at [787, 272] on button "1" at bounding box center [788, 280] width 23 height 23
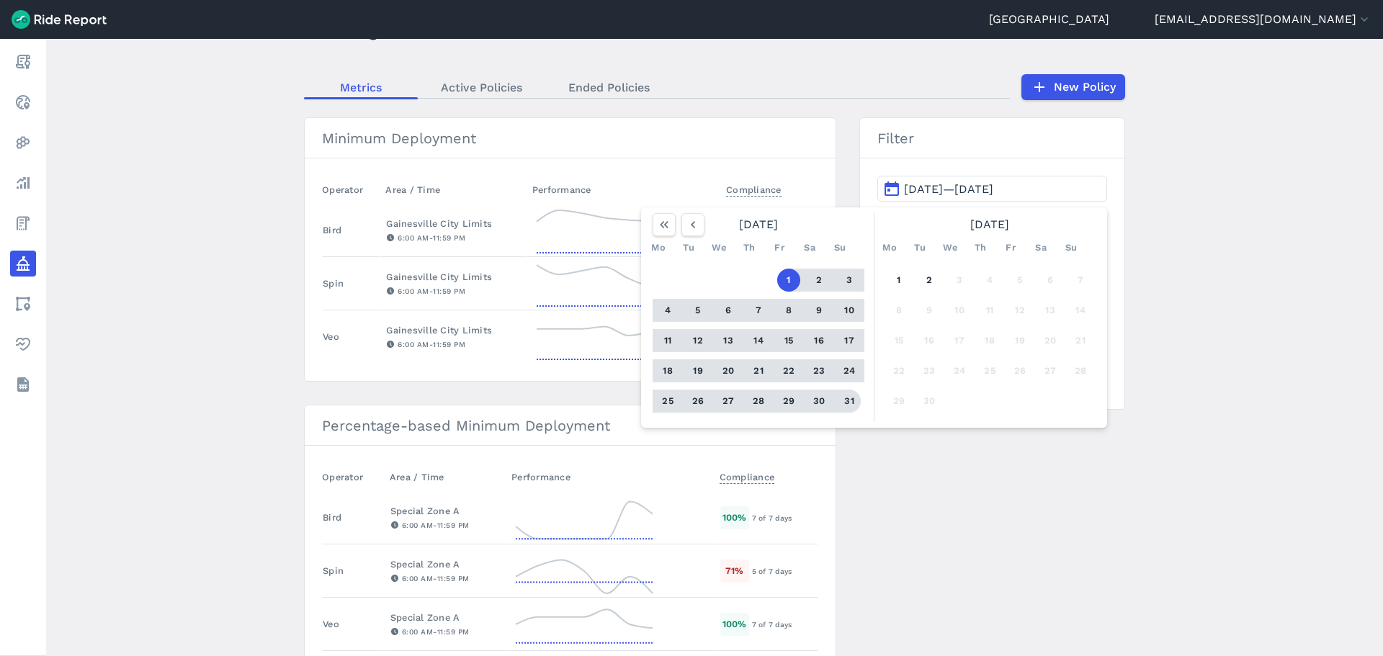
click at [845, 399] on button "31" at bounding box center [849, 401] width 23 height 23
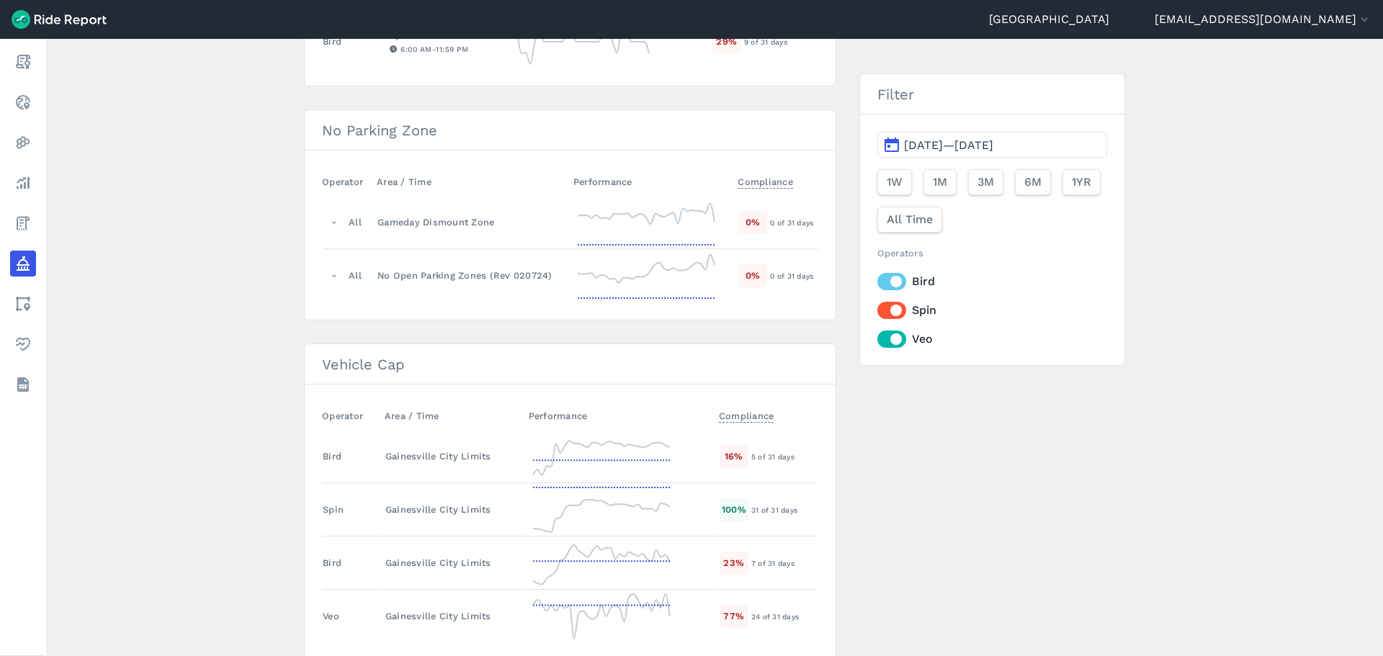
scroll to position [765, 0]
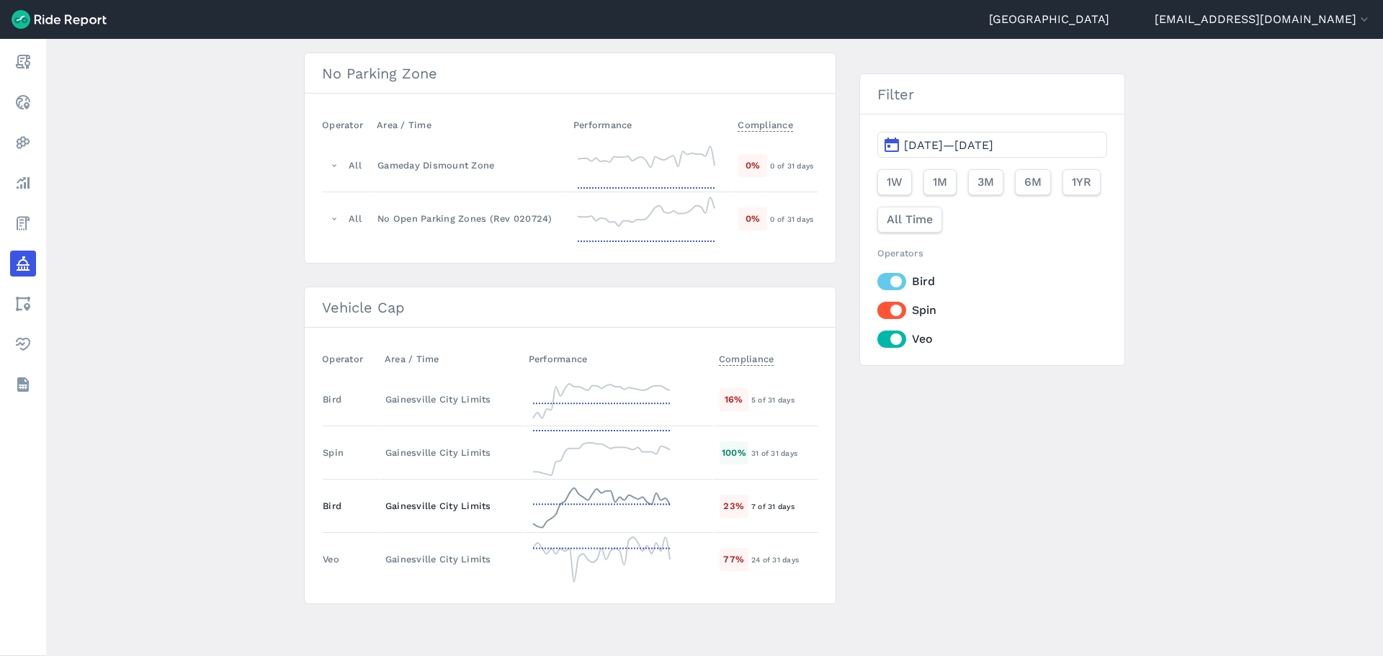
click at [551, 502] on icon at bounding box center [601, 506] width 144 height 52
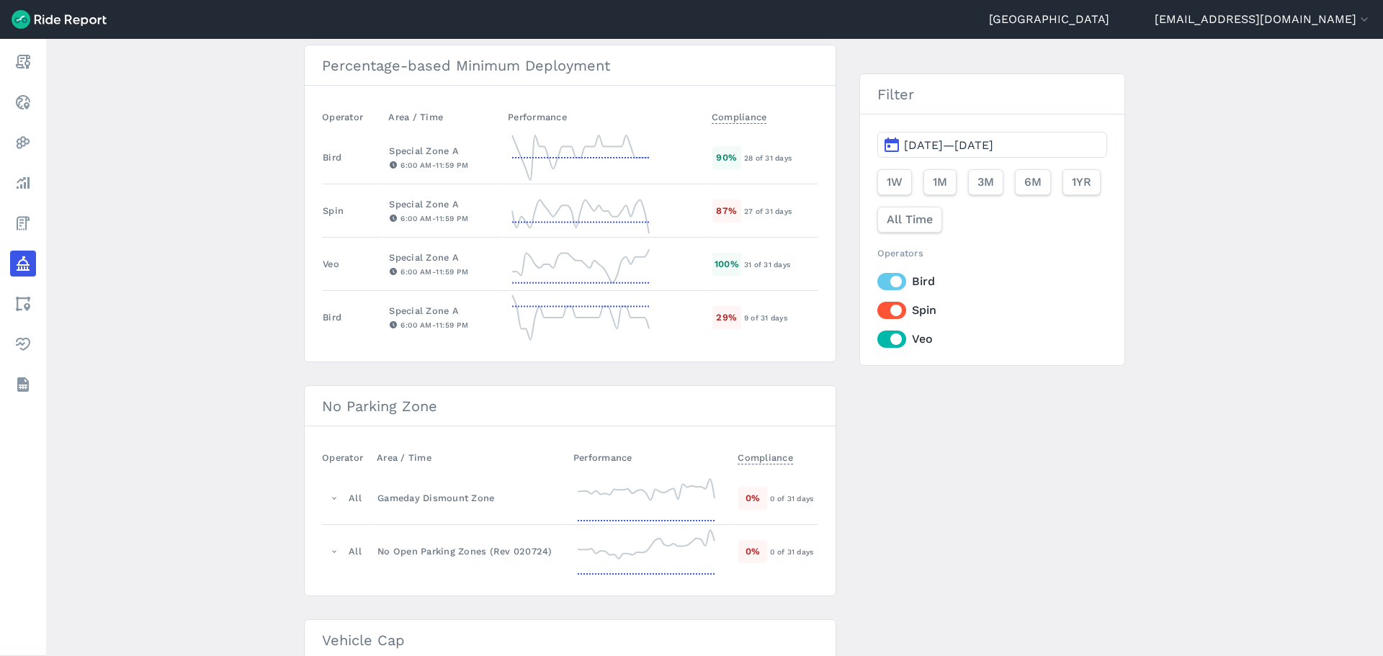
scroll to position [765, 0]
